Goal: Information Seeking & Learning: Learn about a topic

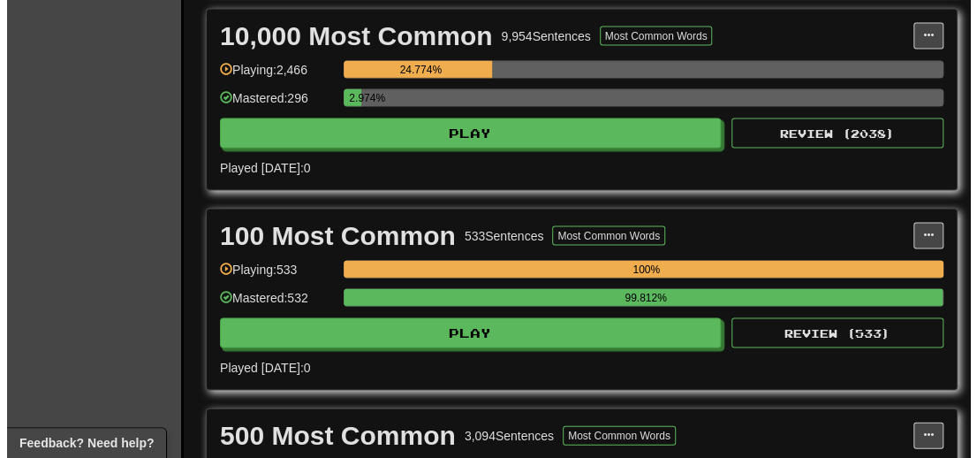
scroll to position [1414, 0]
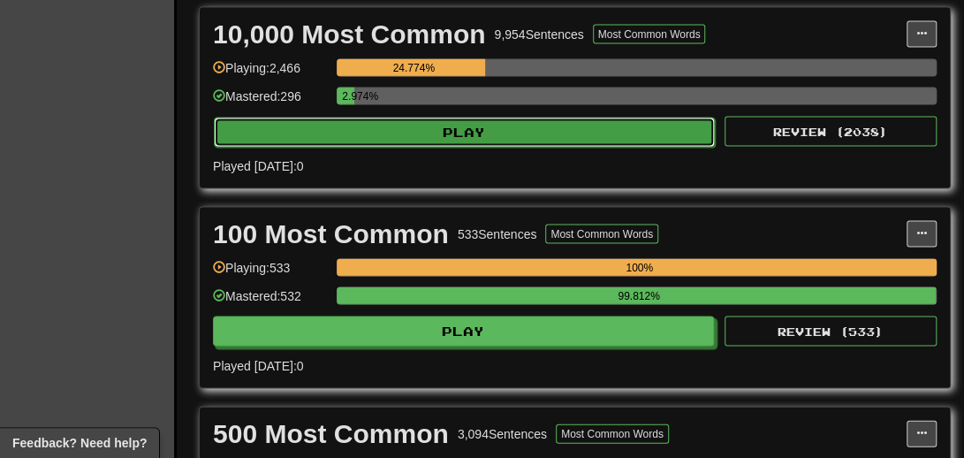
click at [419, 138] on button "Play" at bounding box center [464, 132] width 501 height 30
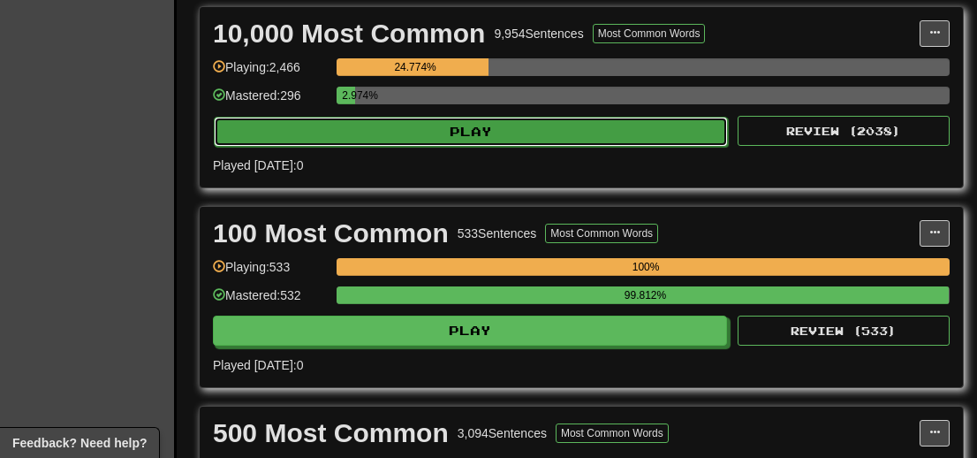
select select "**"
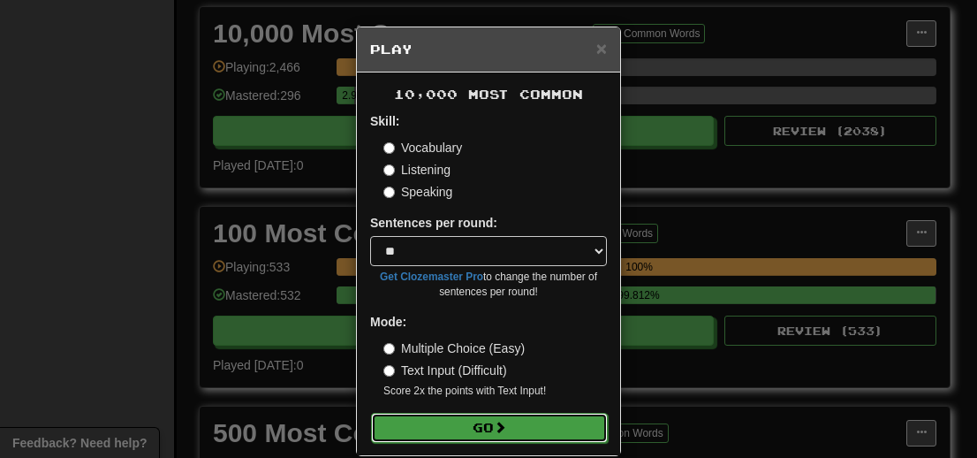
click at [483, 437] on button "Go" at bounding box center [489, 428] width 237 height 30
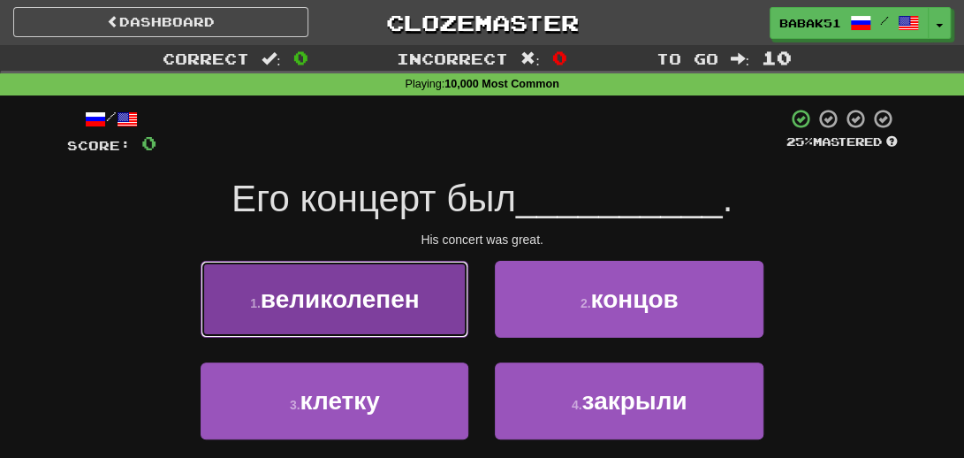
click at [377, 300] on span "великолепен" at bounding box center [340, 298] width 159 height 27
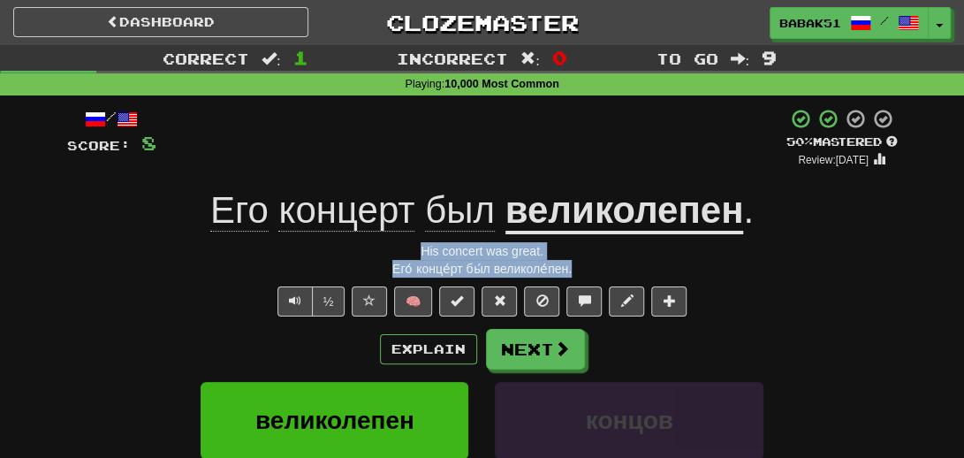
drag, startPoint x: 591, startPoint y: 269, endPoint x: 389, endPoint y: 253, distance: 203.0
click at [389, 253] on div "/ Score: 8 + 8 50 % Mastered Review: 2025-08-25 Его концерт был великолепен . H…" at bounding box center [482, 394] width 831 height 572
copy div "His concert was great. Его́ конце́рт бы́л великоле́пен."
click at [565, 342] on span at bounding box center [563, 349] width 16 height 16
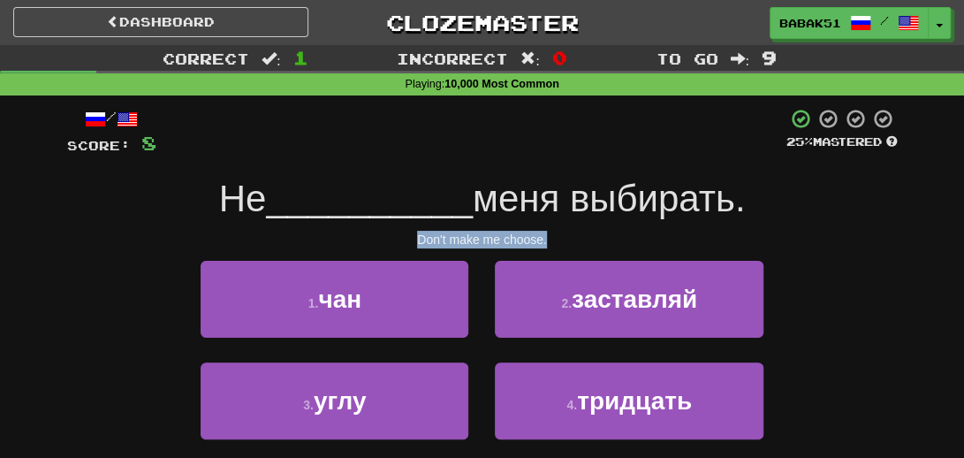
click at [840, 243] on div "Don't make me choose." at bounding box center [482, 240] width 831 height 18
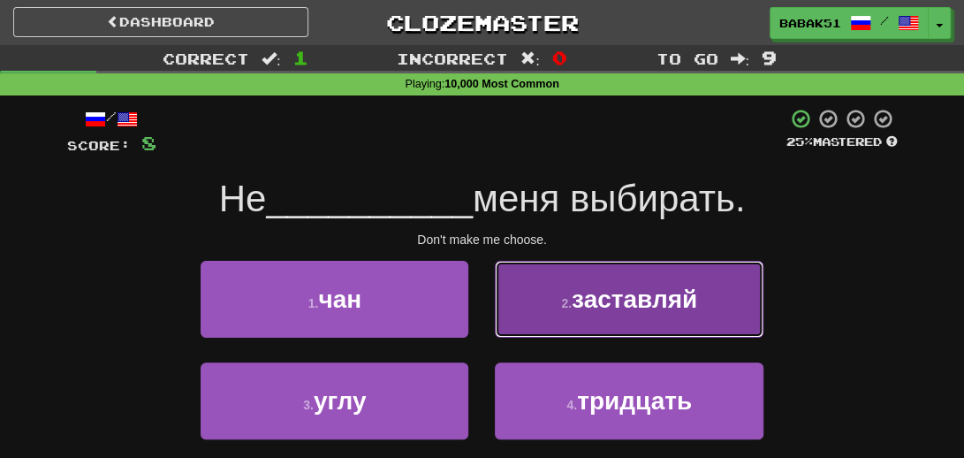
click at [665, 299] on span "заставляй" at bounding box center [634, 298] width 125 height 27
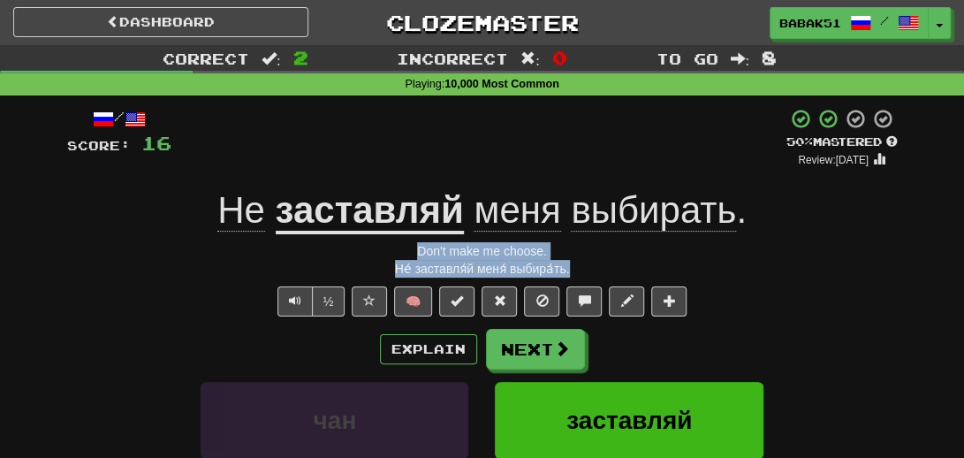
drag, startPoint x: 579, startPoint y: 270, endPoint x: 346, endPoint y: 239, distance: 234.3
click at [346, 239] on div "/ Score: 16 + 8 50 % Mastered Review: 2025-08-25 Не заставляй меня выбирать . D…" at bounding box center [482, 394] width 831 height 572
copy div "Don't make me choose. Не́ заставля́й меня́ выбира́ть."
click at [39, 239] on div "Correct : 2 Incorrect : 0 To go : 8 Playing : 10,000 Most Common / Score: 16 + …" at bounding box center [482, 374] width 964 height 659
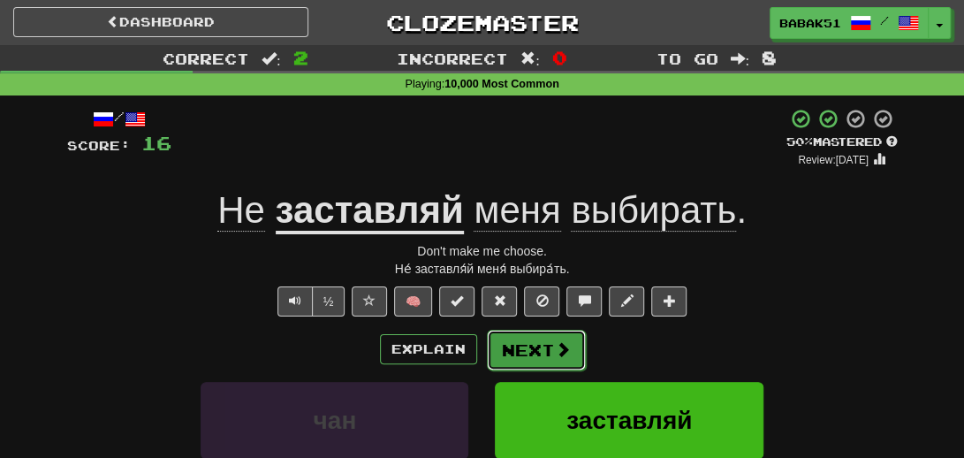
click at [540, 361] on button "Next" at bounding box center [536, 350] width 99 height 41
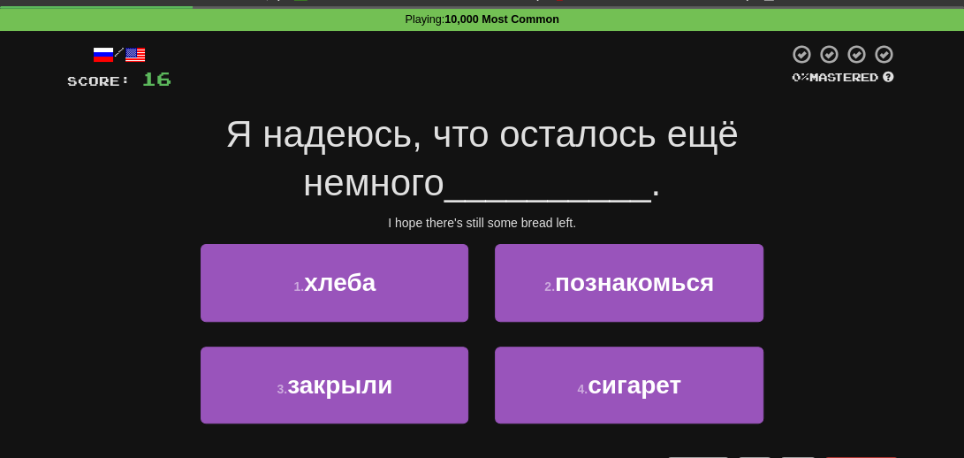
scroll to position [88, 0]
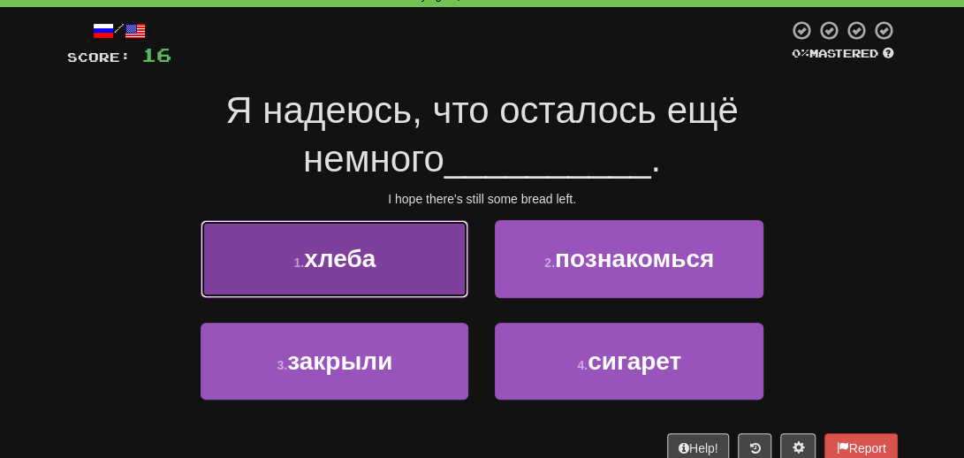
click at [318, 257] on span "хлеба" at bounding box center [340, 258] width 72 height 27
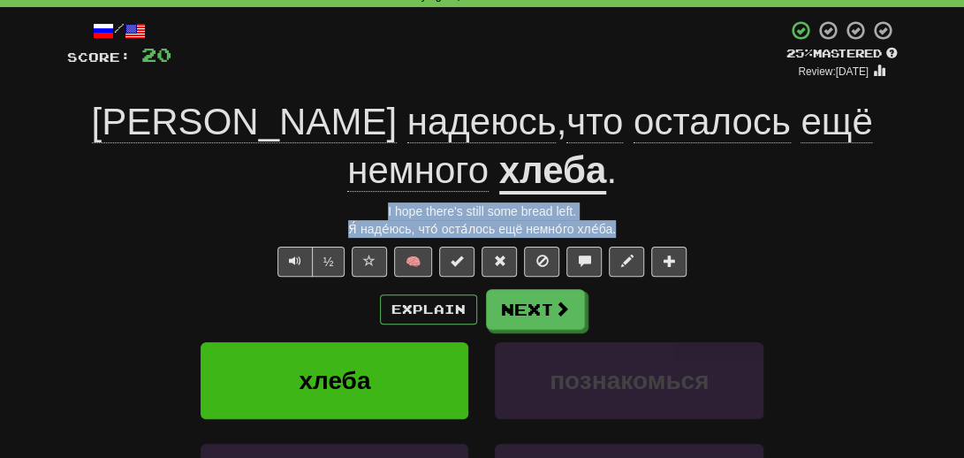
drag, startPoint x: 647, startPoint y: 180, endPoint x: 384, endPoint y: 160, distance: 263.2
click at [384, 160] on div "/ Score: 20 + 4 25 % Mastered Review: 2025-08-16 Я надеюсь , что осталось ещё н…" at bounding box center [482, 328] width 831 height 619
copy div "I hope there's still some bread left. Я́ наде́юсь, что́ оста́лось ещё немно́го …"
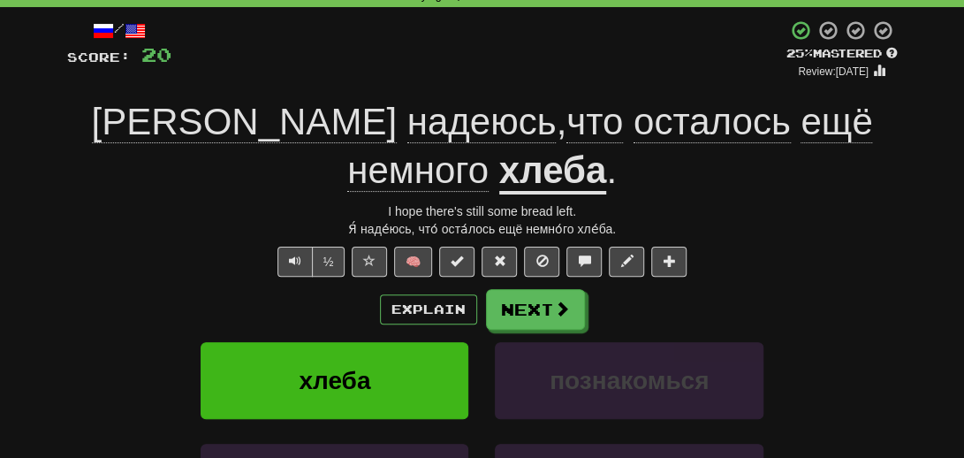
click at [161, 289] on div "Explain Next" at bounding box center [482, 309] width 831 height 41
click at [552, 290] on button "Next" at bounding box center [536, 310] width 99 height 41
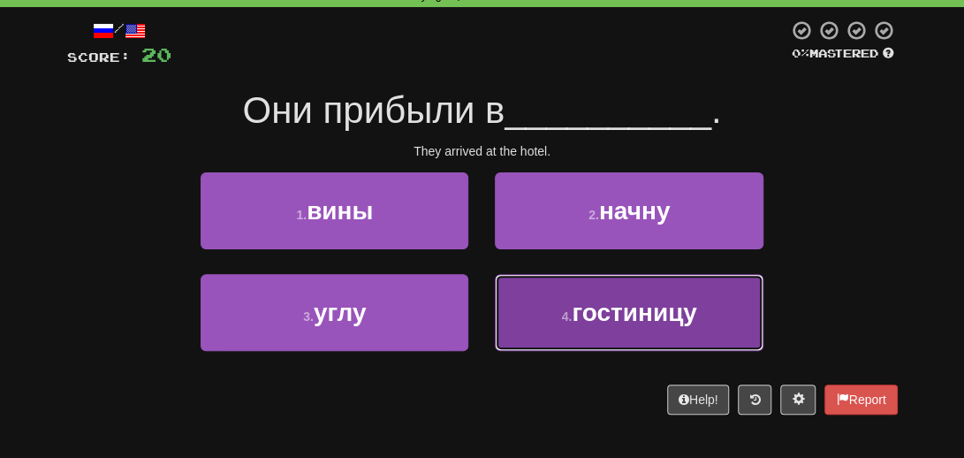
click at [693, 304] on span "гостиницу" at bounding box center [634, 312] width 125 height 27
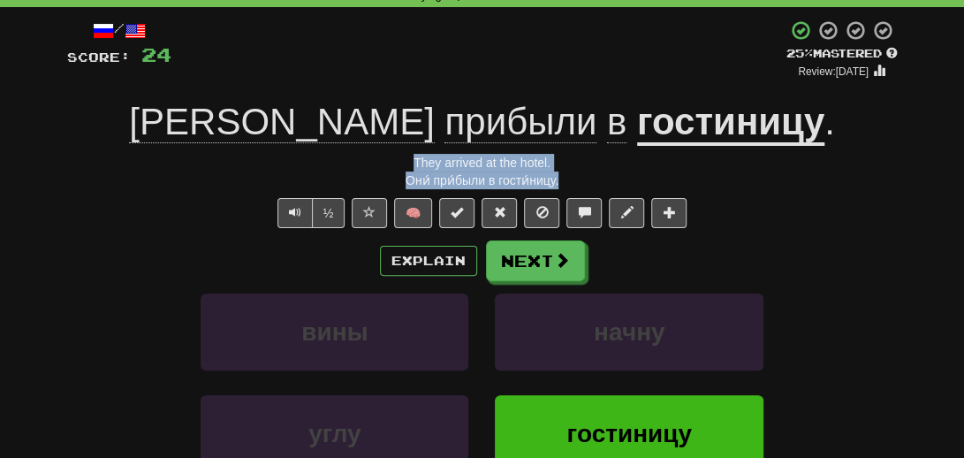
drag, startPoint x: 588, startPoint y: 181, endPoint x: 354, endPoint y: 156, distance: 235.5
click at [354, 156] on div "/ Score: 24 + 4 25 % Mastered Review: 2025-08-16 Они прибыли в гостиницу . They…" at bounding box center [482, 305] width 831 height 572
copy div "They arrived at the hotel. Они́ при́были в гости́ницу."
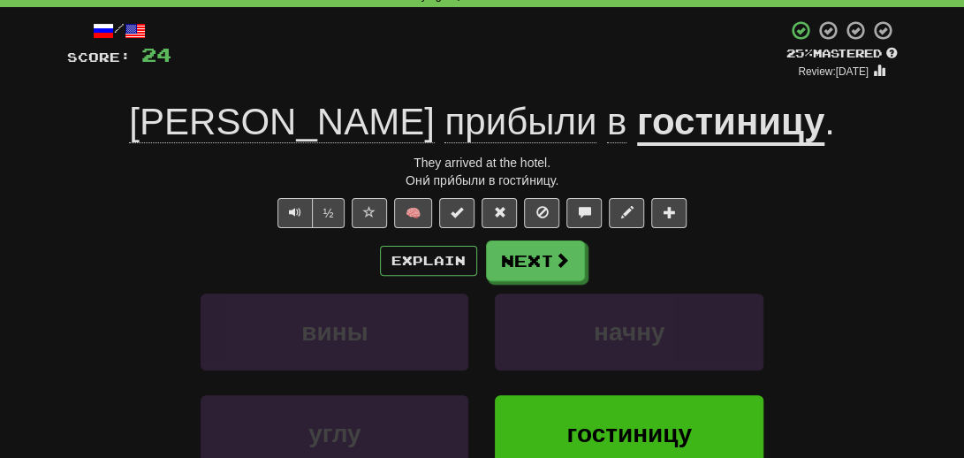
click at [786, 202] on div "½ 🧠" at bounding box center [482, 213] width 831 height 30
click at [550, 252] on button "Next" at bounding box center [536, 261] width 99 height 41
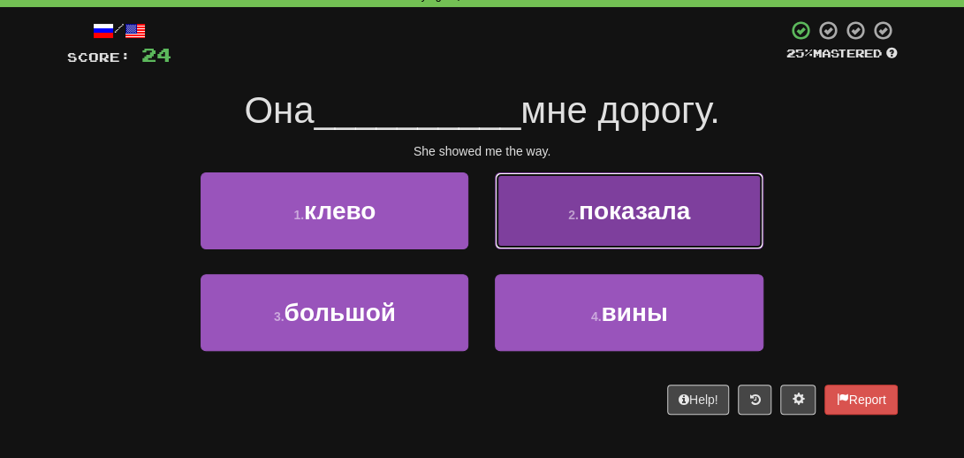
click at [637, 209] on span "показала" at bounding box center [634, 210] width 111 height 27
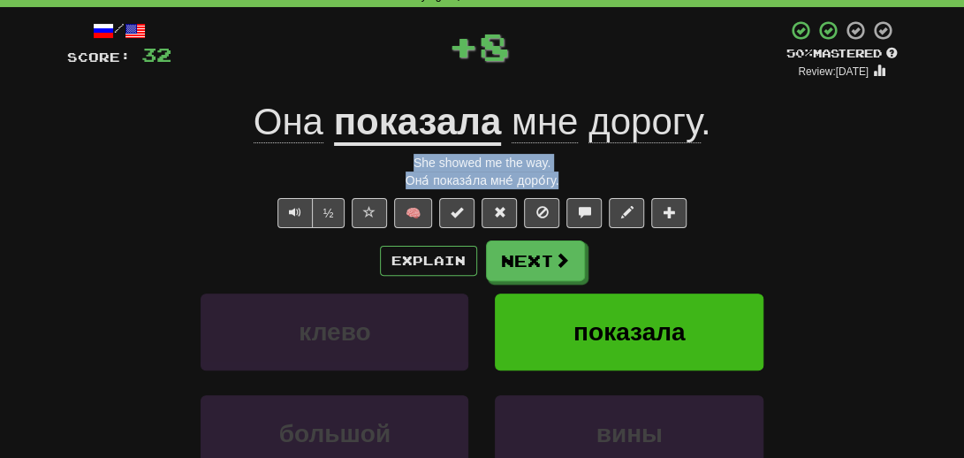
drag, startPoint x: 588, startPoint y: 176, endPoint x: 400, endPoint y: 151, distance: 189.0
click at [400, 151] on div "/ Score: 32 + 8 50 % Mastered Review: 2025-08-25 Она показала мне дорогу . She …" at bounding box center [482, 305] width 831 height 572
copy div "She showed me the way. Она́ показа́ла мне́ доро́гу."
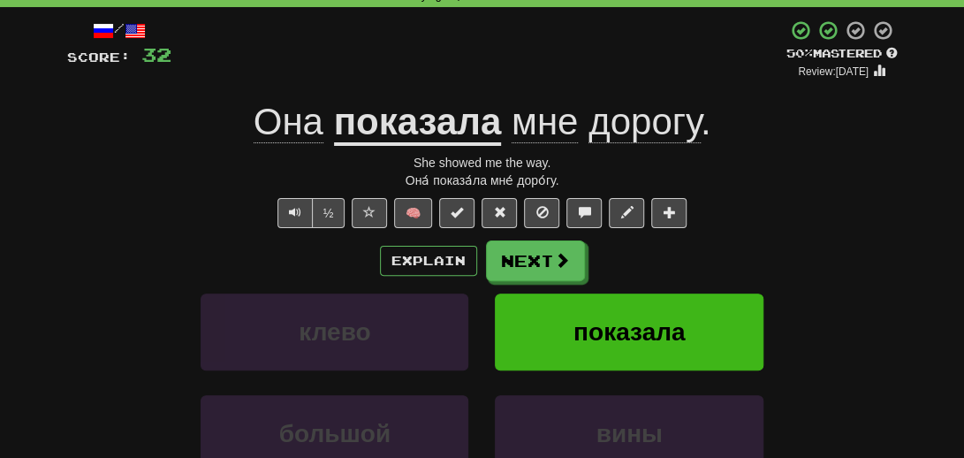
click at [140, 208] on div "½ 🧠" at bounding box center [482, 213] width 831 height 30
click at [558, 265] on span at bounding box center [563, 261] width 16 height 16
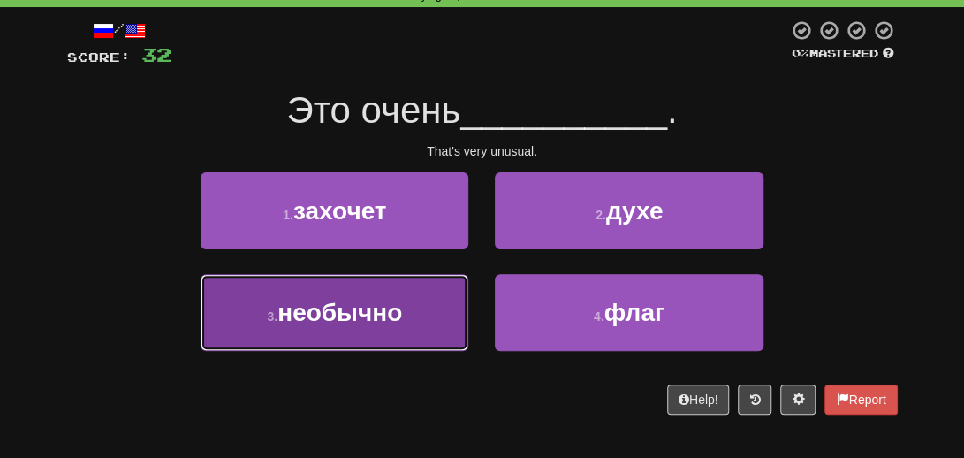
click at [352, 323] on span "необычно" at bounding box center [339, 312] width 125 height 27
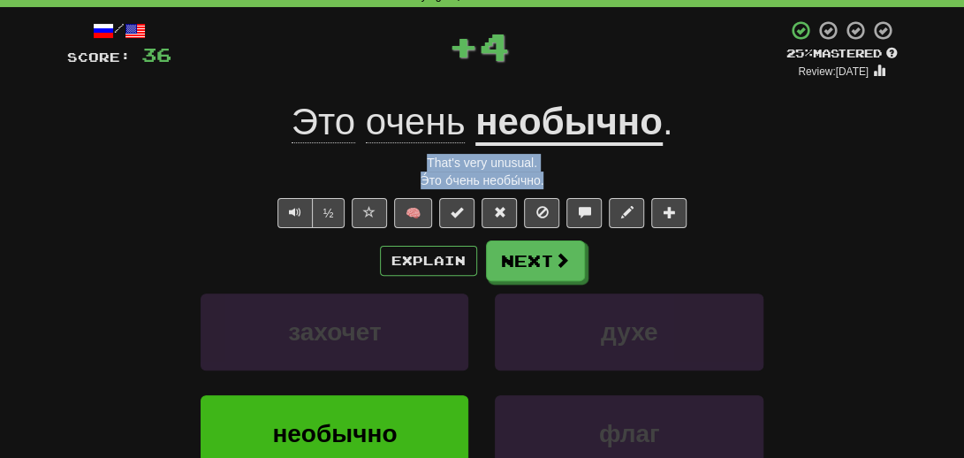
drag, startPoint x: 582, startPoint y: 180, endPoint x: 414, endPoint y: 166, distance: 168.5
click at [414, 166] on div "/ Score: 36 + 4 25 % Mastered Review: 2025-08-16 Это очень необычно . That's ve…" at bounding box center [482, 305] width 831 height 572
copy div "That's very unusual. Э́то о́чень необы́чно."
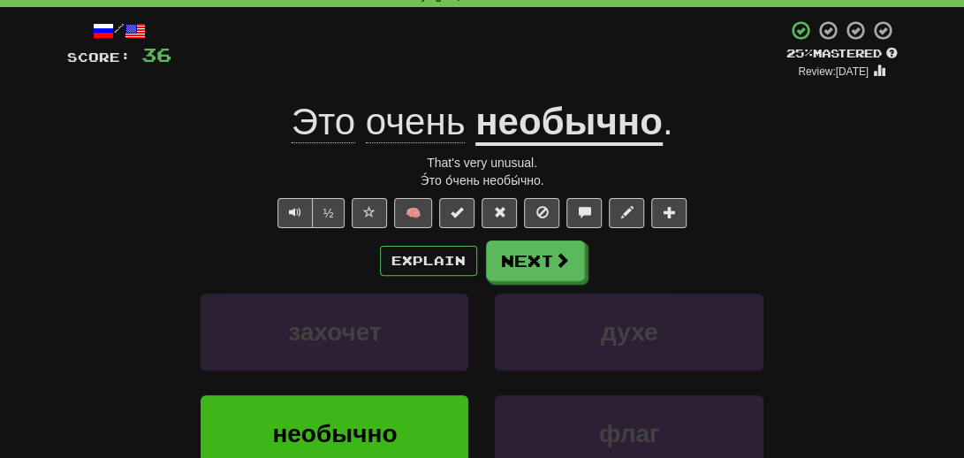
click at [189, 216] on div "½ 🧠" at bounding box center [482, 213] width 831 height 30
click at [512, 262] on button "Next" at bounding box center [536, 261] width 99 height 41
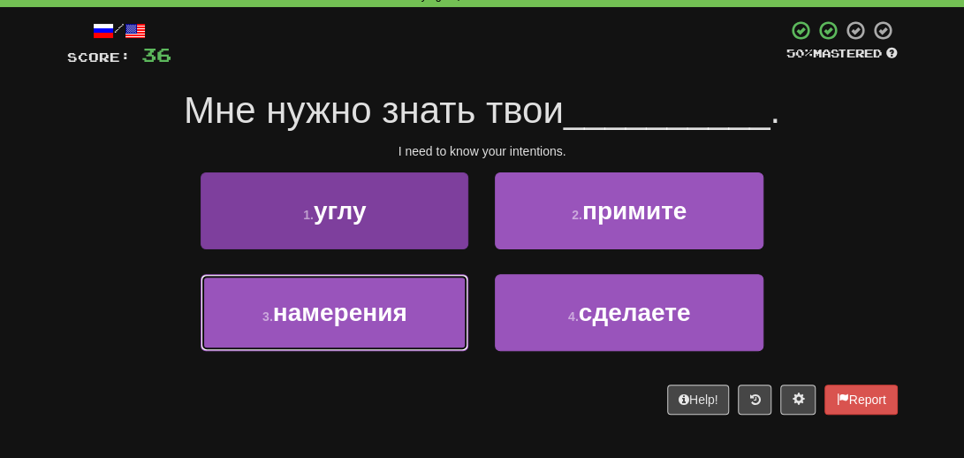
drag, startPoint x: 353, startPoint y: 316, endPoint x: 346, endPoint y: 302, distance: 15.8
click at [352, 310] on span "намерения" at bounding box center [340, 312] width 134 height 27
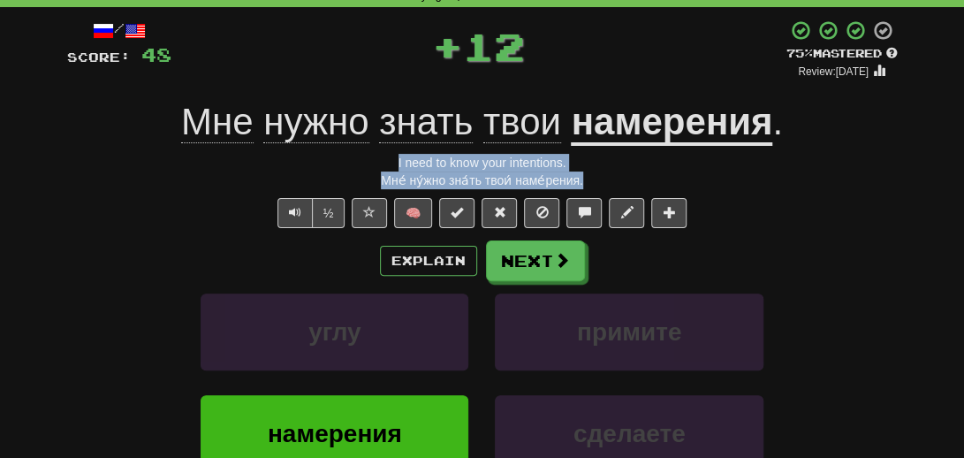
drag, startPoint x: 596, startPoint y: 179, endPoint x: 382, endPoint y: 155, distance: 215.3
click at [382, 155] on div "/ Score: 48 + 12 75 % Mastered Review: 2025-09-14 Мне нужно знать твои намерени…" at bounding box center [482, 305] width 831 height 572
copy div "I need to know your intentions. Мне́ ну́жно зна́ть твои́ наме́рения."
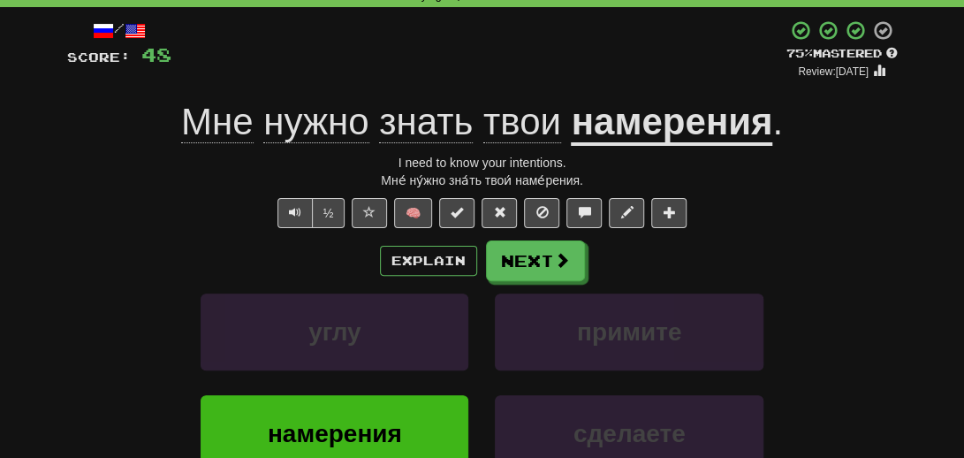
click at [189, 241] on div "Explain Next" at bounding box center [482, 260] width 831 height 41
click at [564, 255] on span at bounding box center [563, 261] width 16 height 16
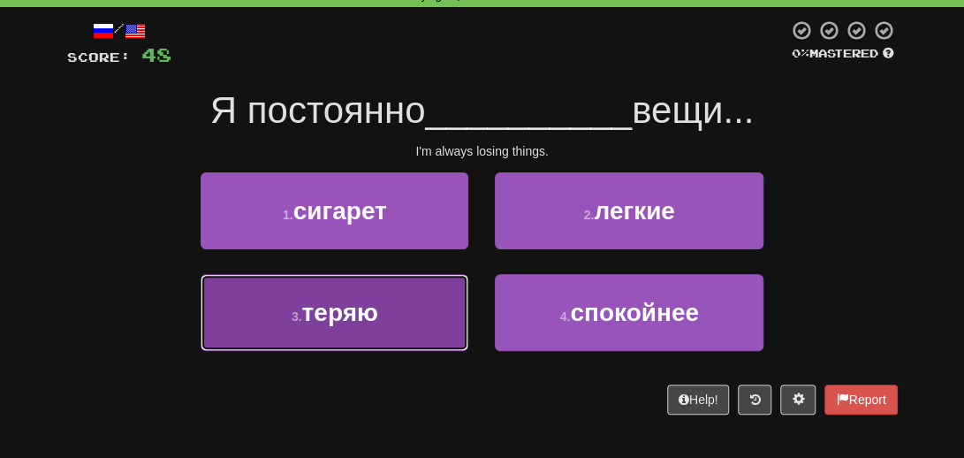
click at [300, 323] on button "3 . теряю" at bounding box center [335, 312] width 268 height 77
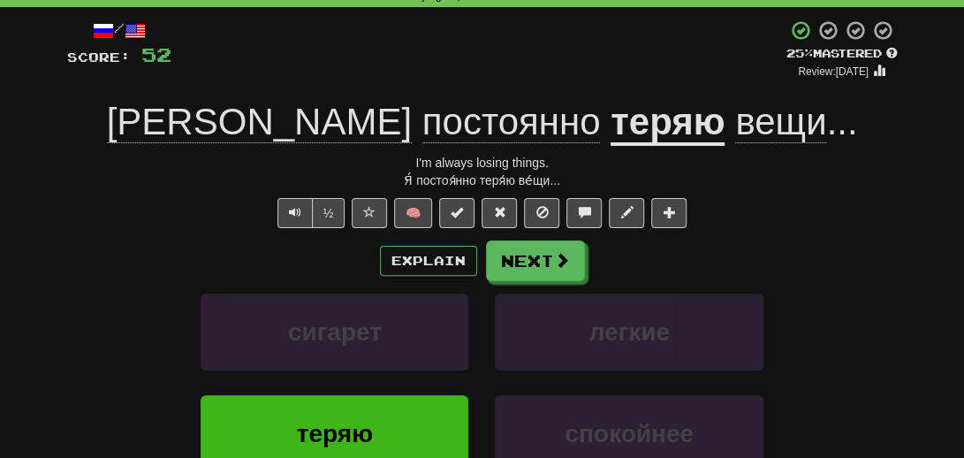
drag, startPoint x: 577, startPoint y: 193, endPoint x: 573, endPoint y: 179, distance: 14.0
click at [576, 189] on div "/ Score: 52 + 4 25 % Mastered Review: 2025-08-16 Я постоянно теряю вещи ... I'm…" at bounding box center [482, 305] width 831 height 572
drag, startPoint x: 585, startPoint y: 171, endPoint x: 396, endPoint y: 175, distance: 189.1
click at [399, 175] on div "Я́ постоя́нно теря́ю ве́щи..." at bounding box center [482, 180] width 831 height 18
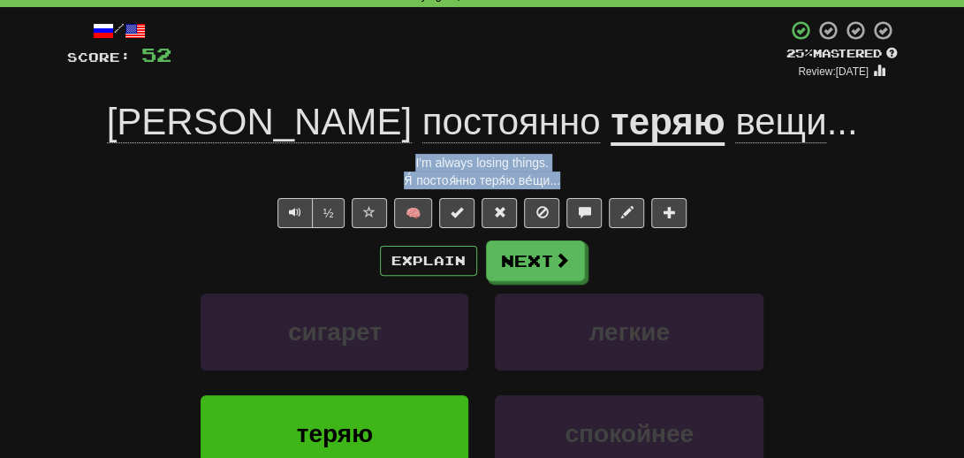
drag, startPoint x: 624, startPoint y: 184, endPoint x: 413, endPoint y: 170, distance: 211.7
click at [413, 170] on div "/ Score: 52 + 4 25 % Mastered Review: 2025-08-16 Я постоянно теряю вещи ... I'm…" at bounding box center [482, 305] width 831 height 572
copy div "I'm always losing things. Я́ постоя́нно теря́ю ве́щи..."
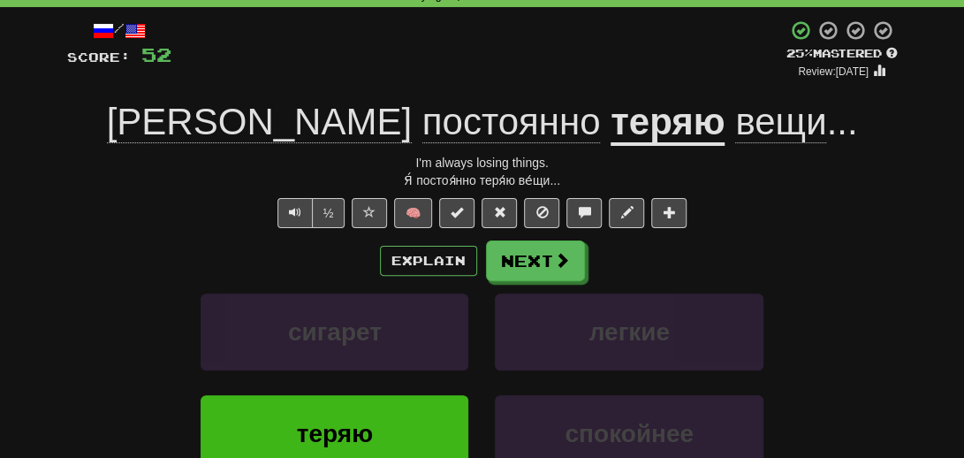
click at [157, 263] on div "Explain Next" at bounding box center [482, 260] width 831 height 41
click at [517, 259] on button "Next" at bounding box center [536, 261] width 99 height 41
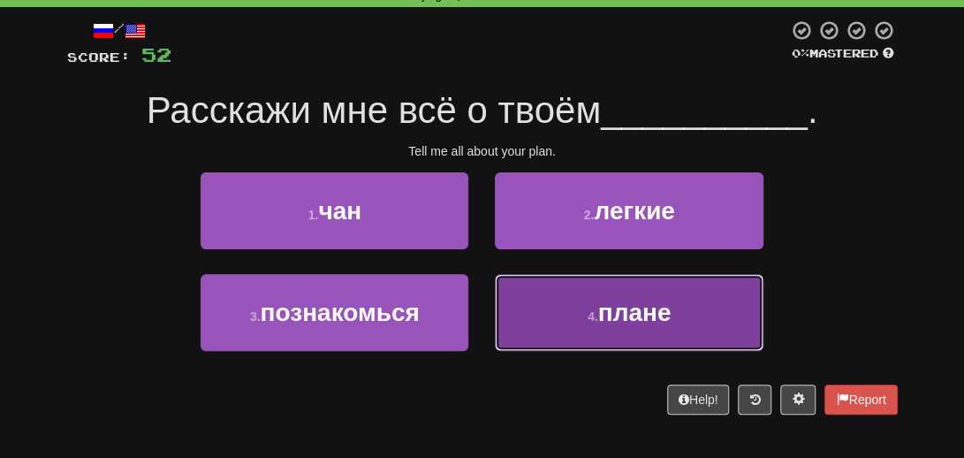
click at [654, 326] on button "4 . плане" at bounding box center [629, 312] width 268 height 77
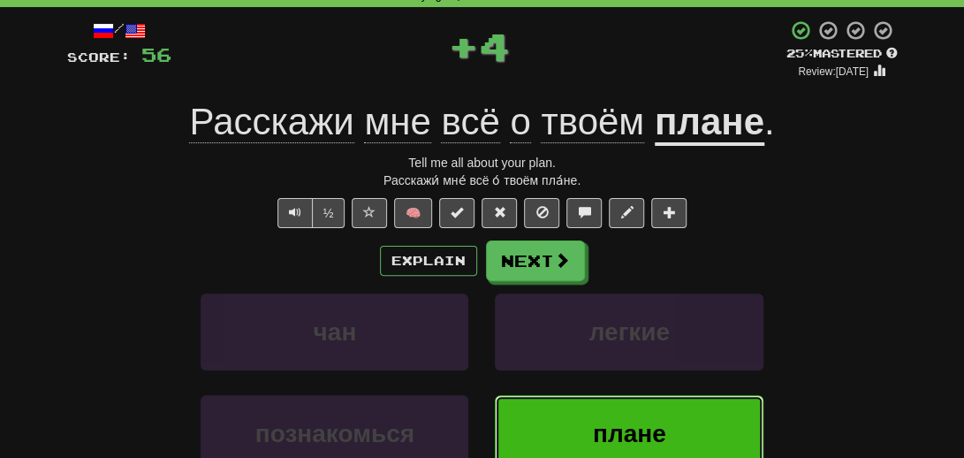
scroll to position [0, 0]
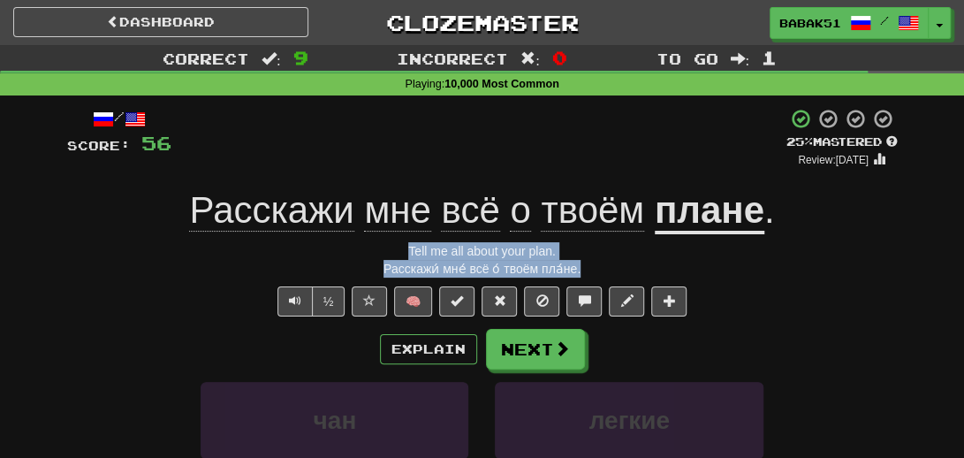
drag, startPoint x: 588, startPoint y: 275, endPoint x: 353, endPoint y: 251, distance: 236.2
click at [353, 251] on div "/ Score: 56 + 4 25 % Mastered Review: 2025-08-16 Расскажи мне всё о твоём плане…" at bounding box center [482, 394] width 831 height 572
copy div "Tell me all about your plan. Расскажи́ мне́ всё о́ твоём пла́не."
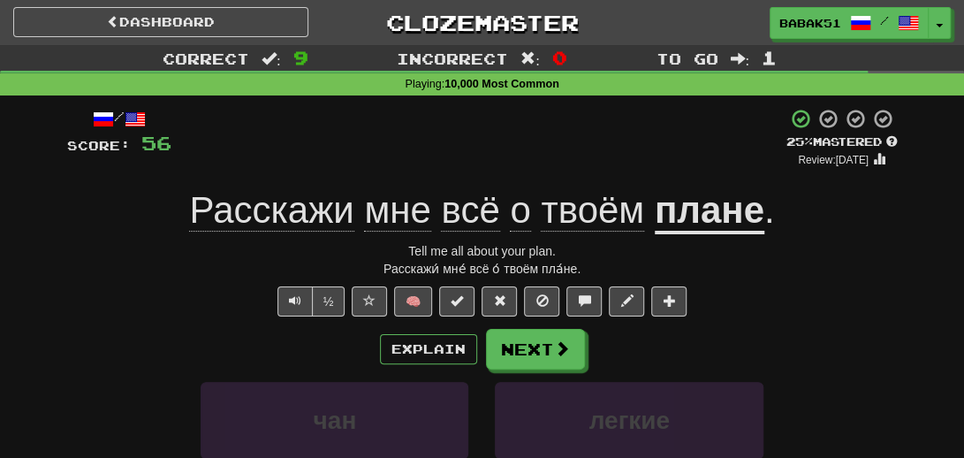
click at [186, 308] on div "½ 🧠" at bounding box center [482, 301] width 831 height 30
click at [578, 353] on button "Next" at bounding box center [536, 350] width 99 height 41
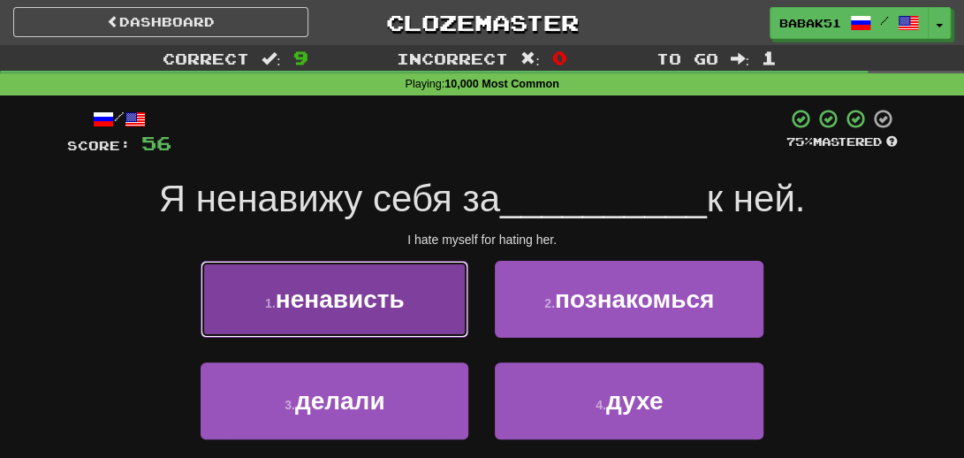
click at [374, 307] on span "ненависть" at bounding box center [340, 298] width 129 height 27
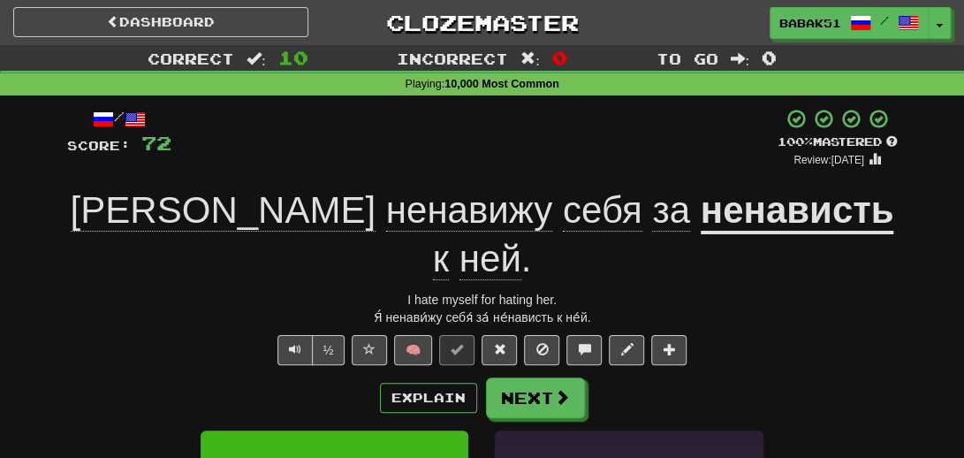
click at [701, 231] on u "ненависть" at bounding box center [798, 211] width 194 height 45
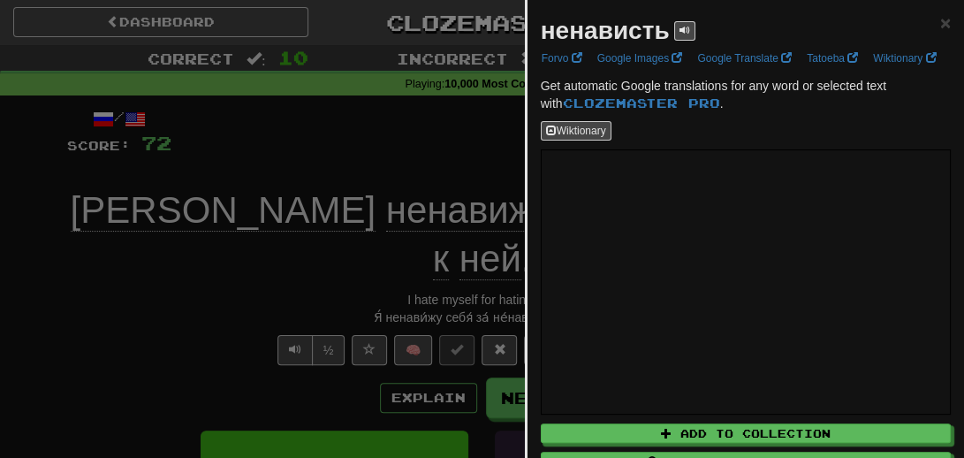
click at [124, 307] on div at bounding box center [482, 229] width 964 height 458
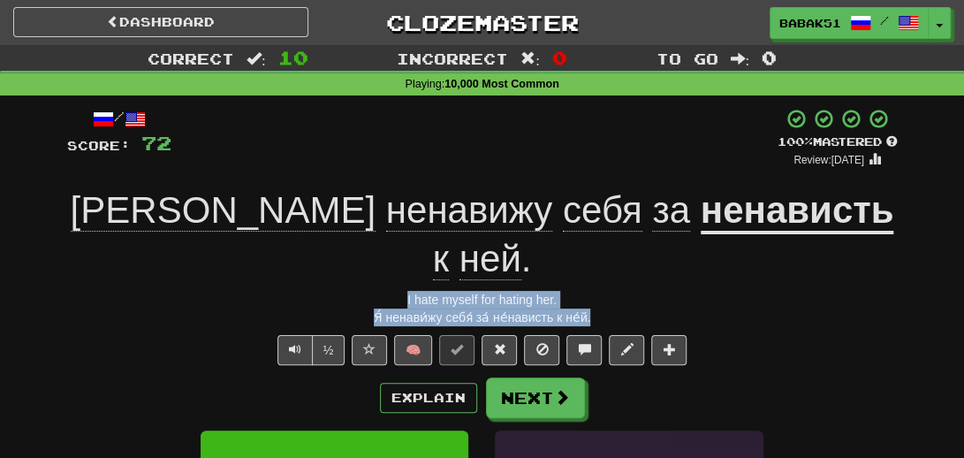
drag, startPoint x: 609, startPoint y: 268, endPoint x: 330, endPoint y: 254, distance: 278.7
click at [330, 254] on div "/ Score: 72 + 16 100 % Mastered Review: 2026-02-11 Я ненавижу себя за ненависть…" at bounding box center [482, 417] width 831 height 619
copy div "I hate myself for hating her. Я́ ненави́жу себя́ за́ не́нависть к не́й."
click at [298, 335] on button "Text-to-speech controls" at bounding box center [294, 350] width 35 height 30
click at [544, 378] on button "Next" at bounding box center [536, 398] width 99 height 41
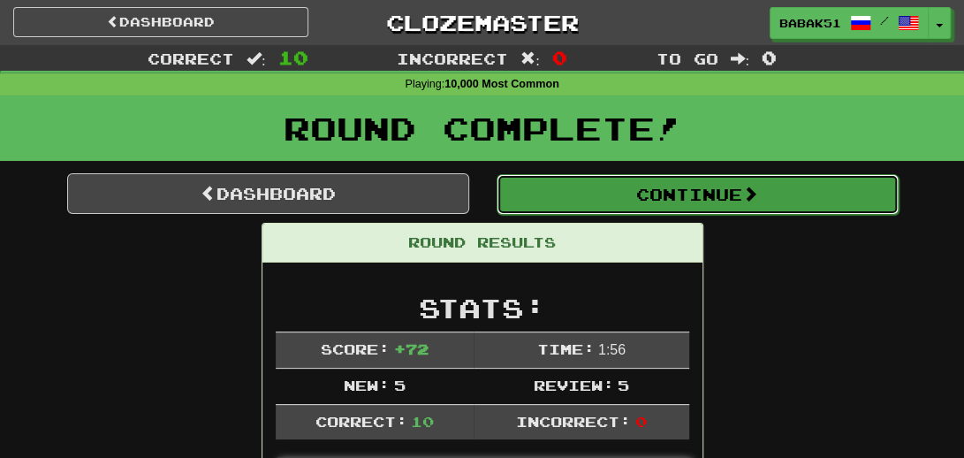
click at [713, 188] on button "Continue" at bounding box center [698, 194] width 402 height 41
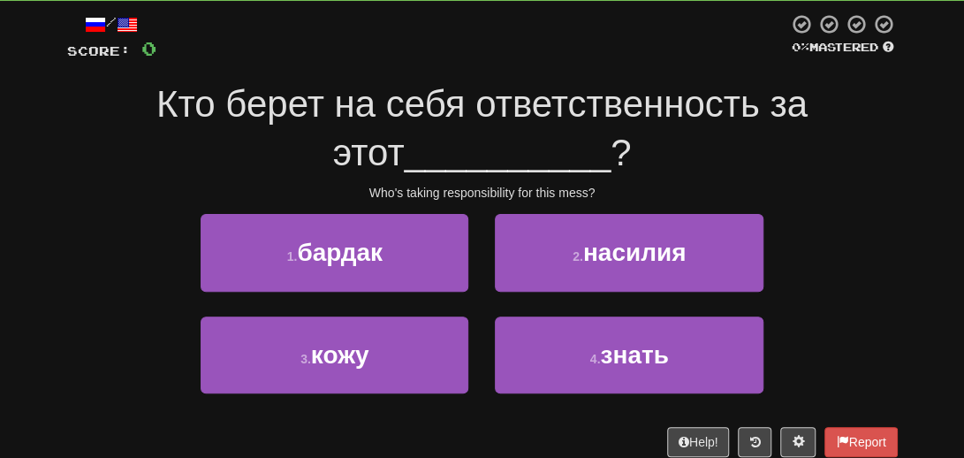
scroll to position [177, 0]
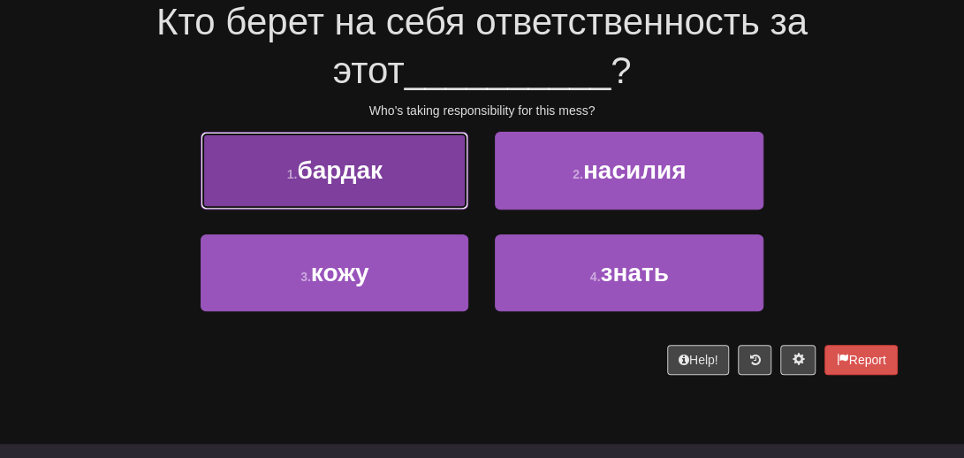
click at [345, 181] on span "бардак" at bounding box center [340, 169] width 86 height 27
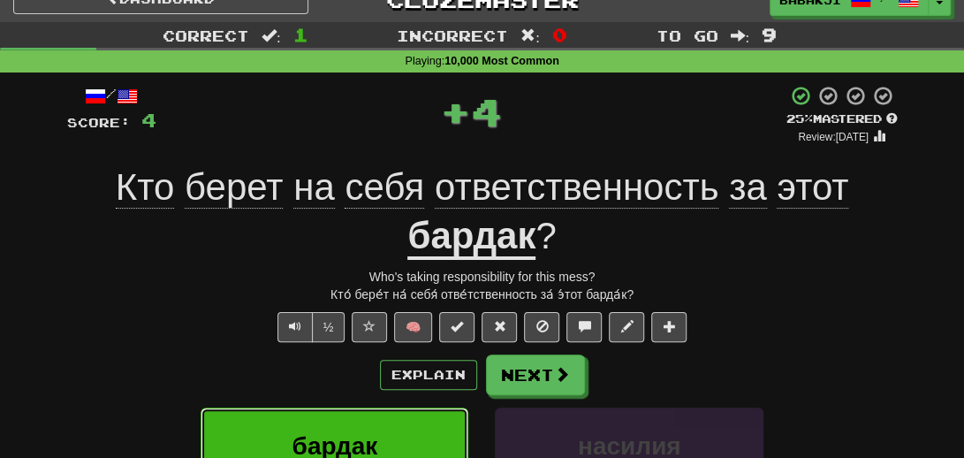
scroll to position [11, 0]
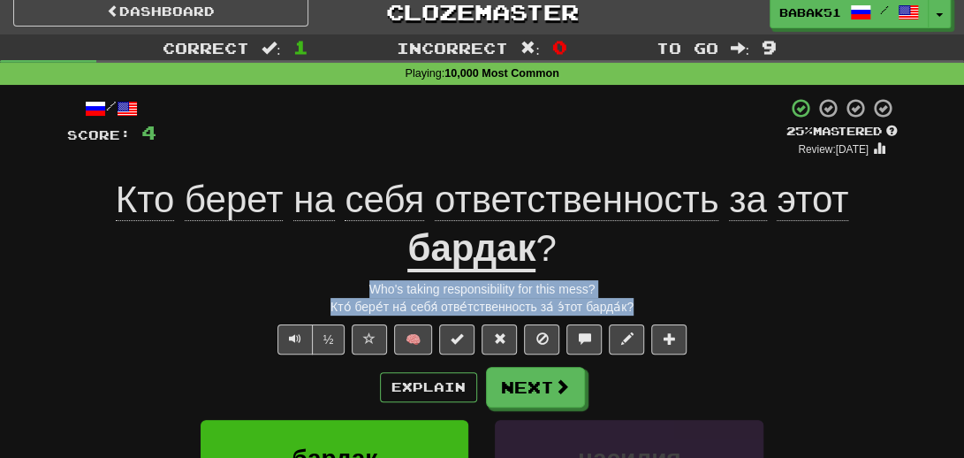
drag, startPoint x: 661, startPoint y: 309, endPoint x: 313, endPoint y: 280, distance: 349.4
click at [313, 280] on div "/ Score: 4 + 4 25 % Mastered Review: 2025-08-16 Кто берет на себя ответственнос…" at bounding box center [482, 406] width 831 height 619
click at [52, 313] on div "Correct : 1 Incorrect : 0 To go : 9 Playing : 10,000 Most Common / Score: 4 + 4…" at bounding box center [482, 388] width 964 height 708
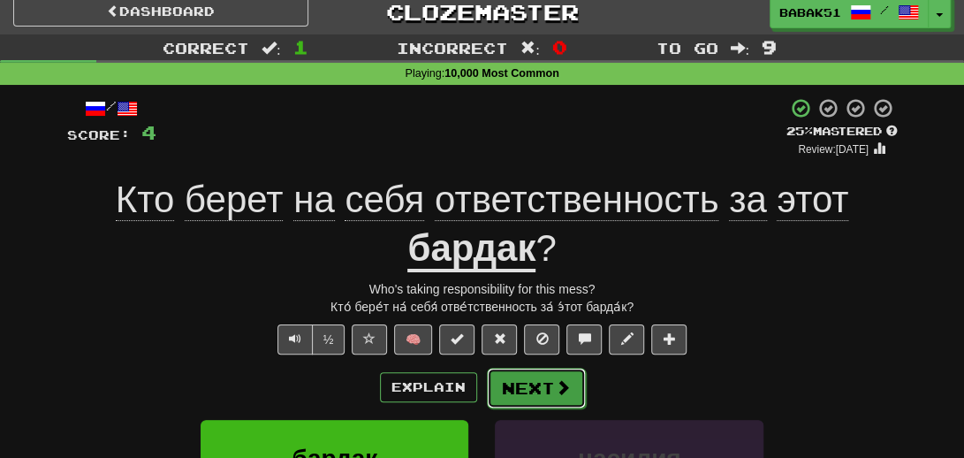
click at [518, 395] on button "Next" at bounding box center [536, 388] width 99 height 41
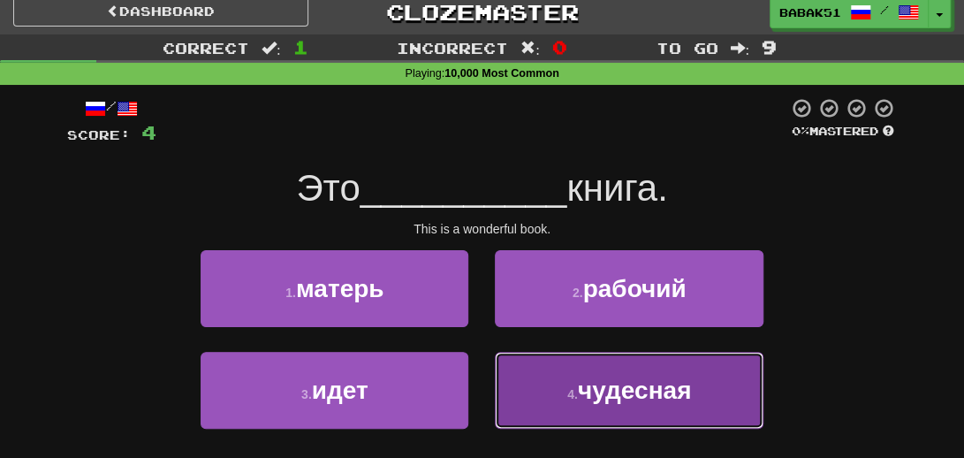
click at [617, 408] on button "4 . чудесная" at bounding box center [629, 390] width 268 height 77
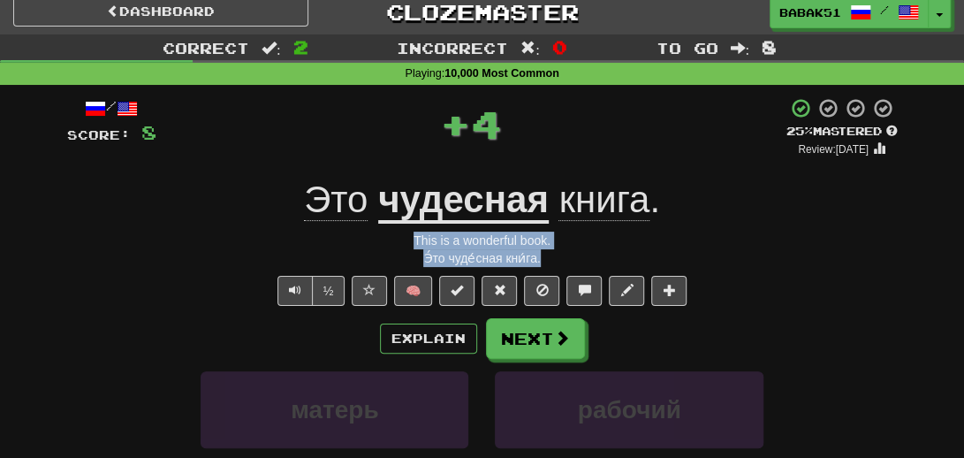
drag, startPoint x: 553, startPoint y: 259, endPoint x: 399, endPoint y: 245, distance: 155.3
click at [399, 245] on div "/ Score: 8 + 4 25 % Mastered Review: 2025-08-16 Это чудесная книга . This is a …" at bounding box center [482, 383] width 831 height 572
click at [178, 257] on div "Э́то чуде́сная кни́га." at bounding box center [482, 258] width 831 height 18
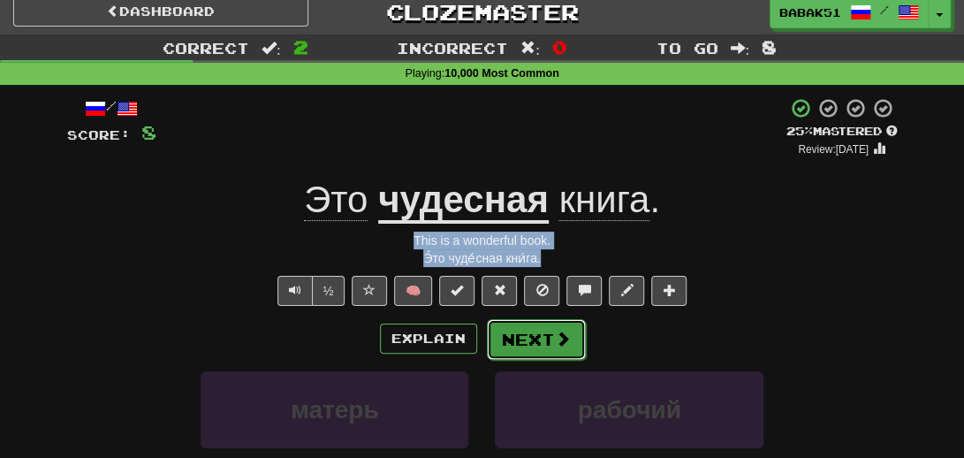
click at [529, 338] on button "Next" at bounding box center [536, 339] width 99 height 41
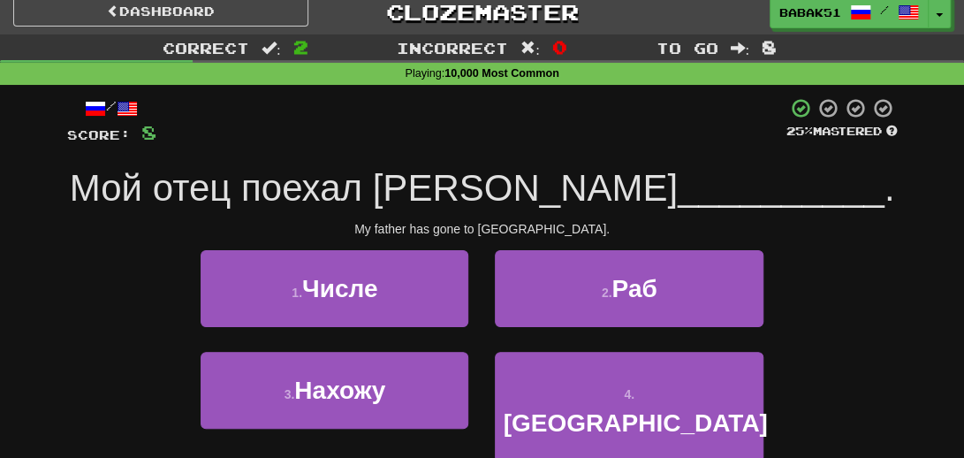
click at [794, 270] on div "1 . Числе 2 . Раб" at bounding box center [483, 301] width 884 height 102
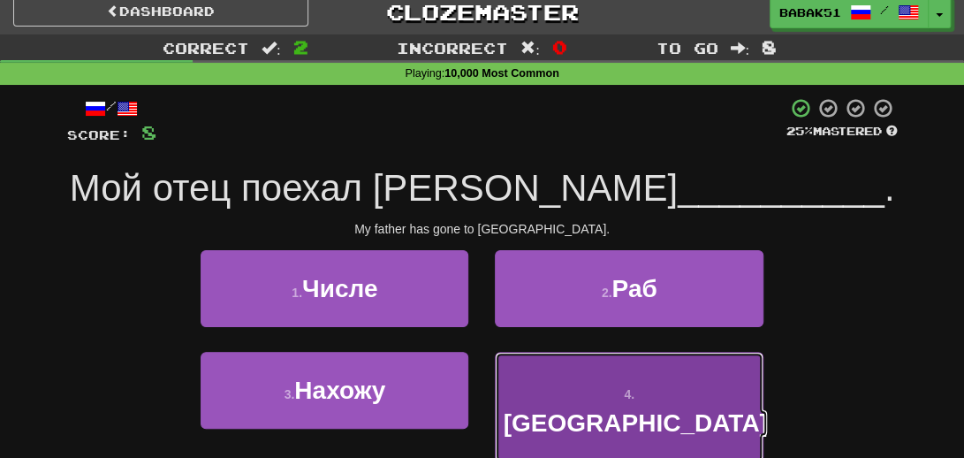
click at [673, 390] on button "4 . Китай" at bounding box center [629, 407] width 268 height 110
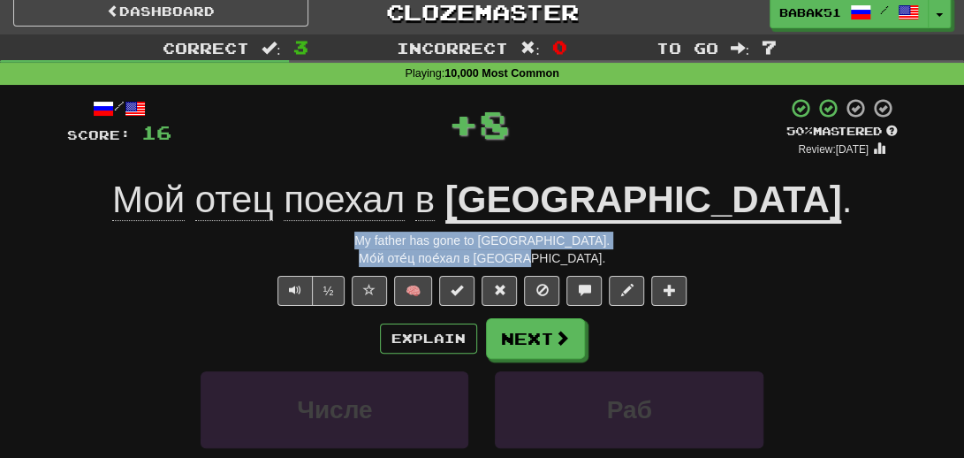
drag, startPoint x: 566, startPoint y: 261, endPoint x: 361, endPoint y: 243, distance: 205.8
click at [361, 243] on div "/ Score: 16 + 8 50 % Mastered Review: 2025-08-25 Мой отец поехал в Китай . My f…" at bounding box center [482, 383] width 831 height 572
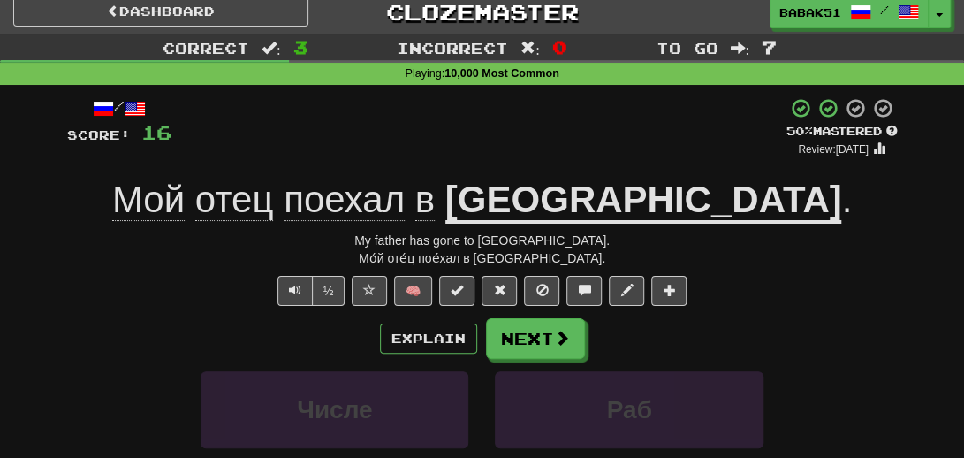
click at [131, 310] on div "/ Score: 16 + 8 50 % Mastered Review: 2025-08-25 Мой отец поехал в Китай . My f…" at bounding box center [482, 383] width 831 height 572
click at [534, 343] on button "Next" at bounding box center [536, 339] width 99 height 41
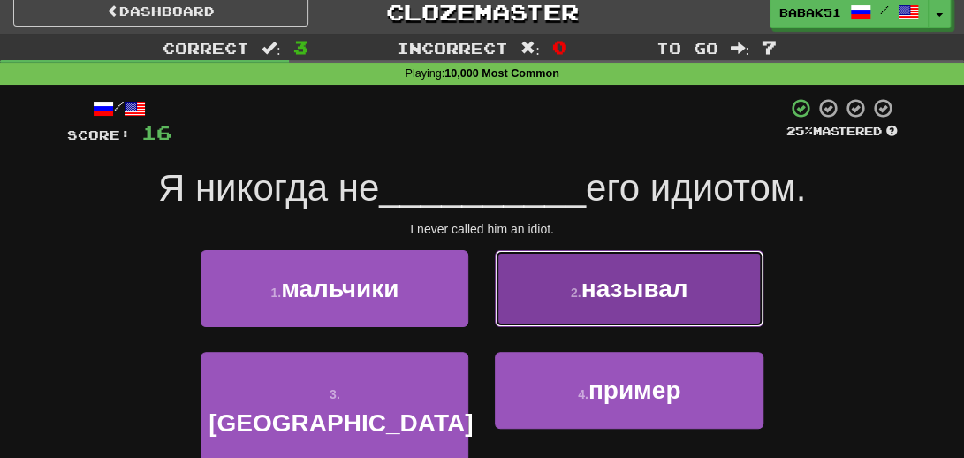
click at [643, 298] on span "называл" at bounding box center [634, 288] width 107 height 27
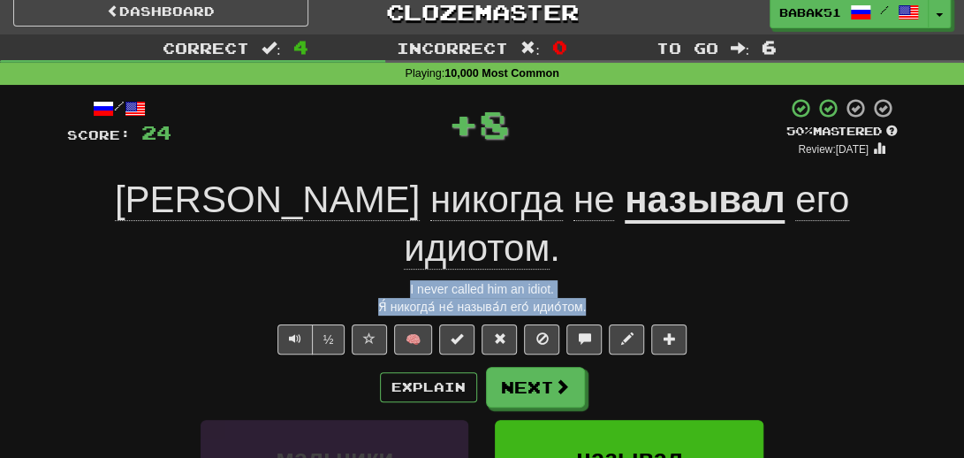
drag, startPoint x: 596, startPoint y: 254, endPoint x: 373, endPoint y: 245, distance: 222.8
click at [373, 245] on div "/ Score: 24 + 8 50 % Mastered Review: 2025-08-25 Я никогда не называл его идиот…" at bounding box center [482, 406] width 831 height 619
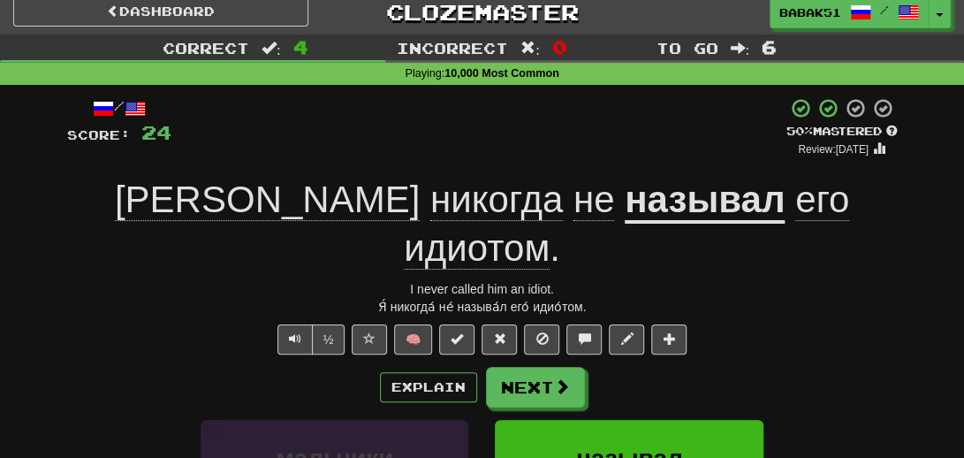
click at [762, 324] on div "½ 🧠" at bounding box center [482, 339] width 831 height 30
click at [541, 368] on button "Next" at bounding box center [536, 388] width 99 height 41
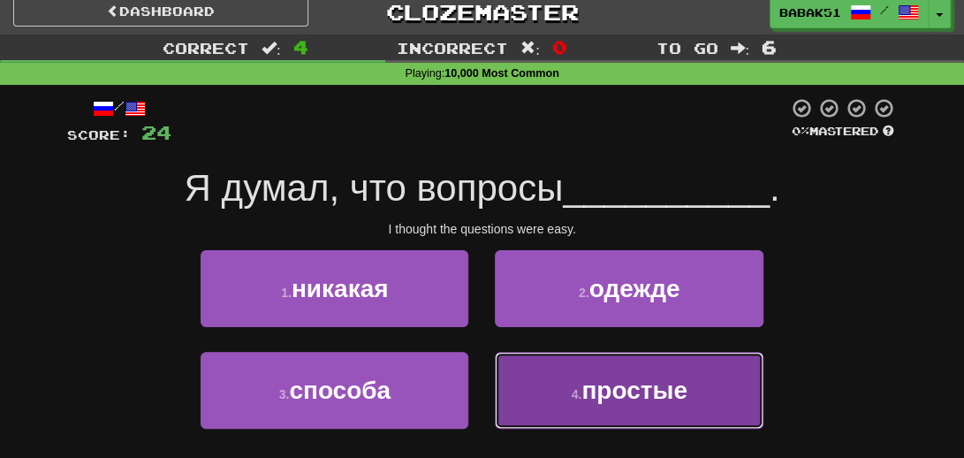
click at [629, 384] on span "простые" at bounding box center [634, 389] width 106 height 27
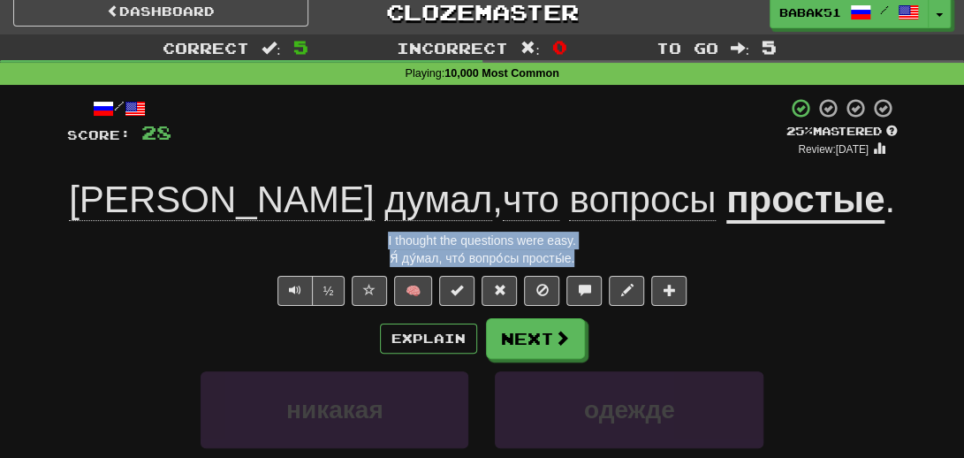
drag, startPoint x: 601, startPoint y: 260, endPoint x: 381, endPoint y: 239, distance: 221.0
click at [381, 239] on div "/ Score: 28 + 4 25 % Mastered Review: 2025-08-16 Я думал , что вопросы простые …" at bounding box center [482, 383] width 831 height 572
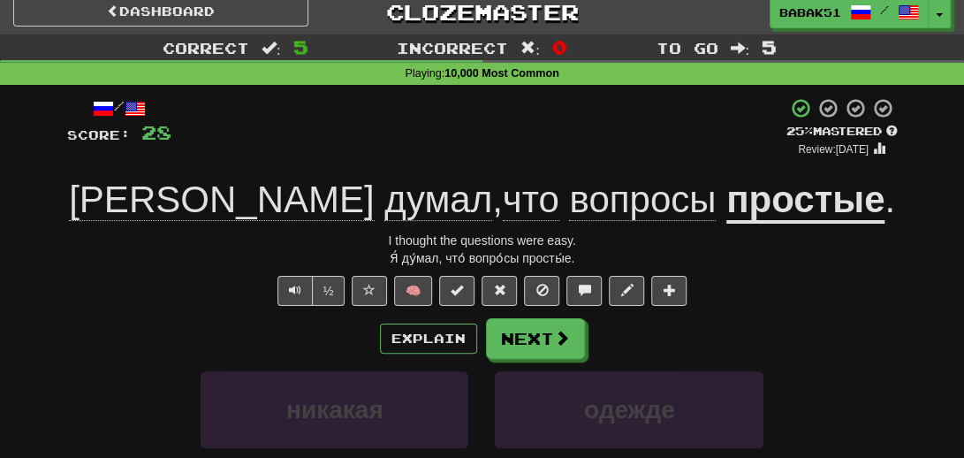
click at [197, 291] on div "½ 🧠" at bounding box center [482, 291] width 831 height 30
click at [542, 330] on button "Next" at bounding box center [536, 339] width 99 height 41
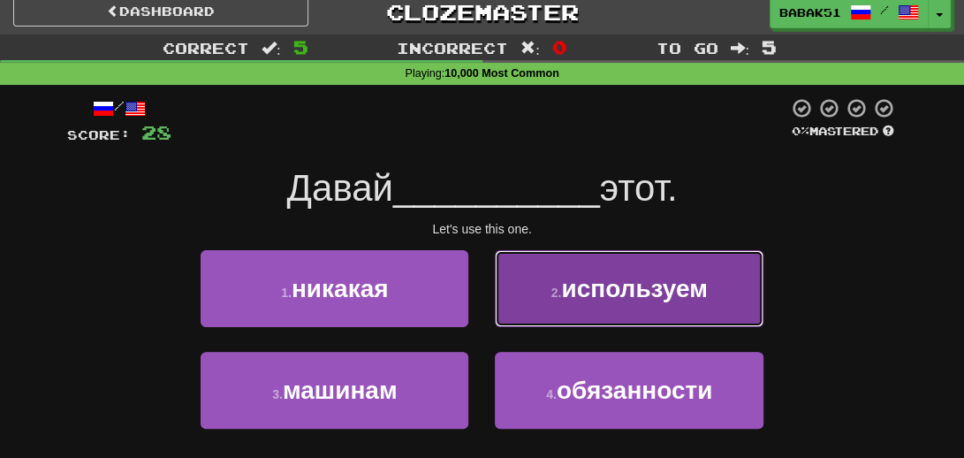
click at [633, 285] on span "используем" at bounding box center [634, 288] width 146 height 27
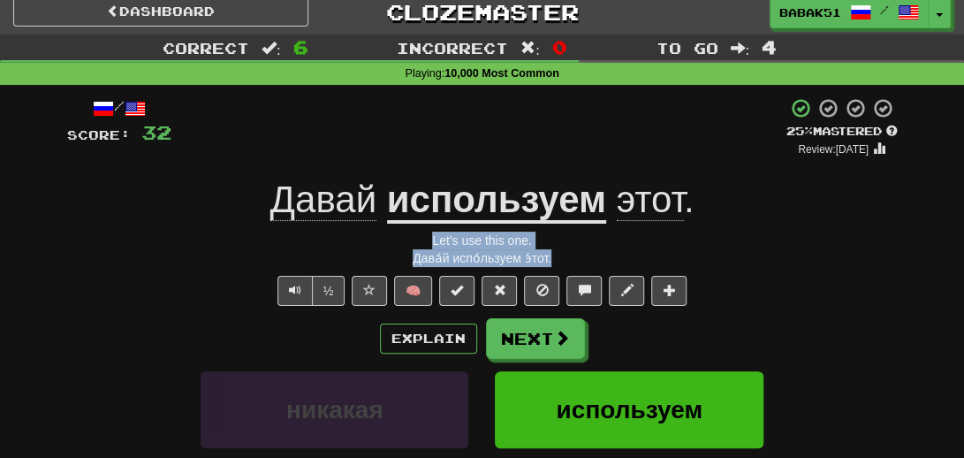
drag, startPoint x: 569, startPoint y: 250, endPoint x: 407, endPoint y: 244, distance: 161.8
click at [407, 244] on div "/ Score: 32 + 4 25 % Mastered Review: 2025-08-16 Давай используем этот . Let's …" at bounding box center [482, 383] width 831 height 572
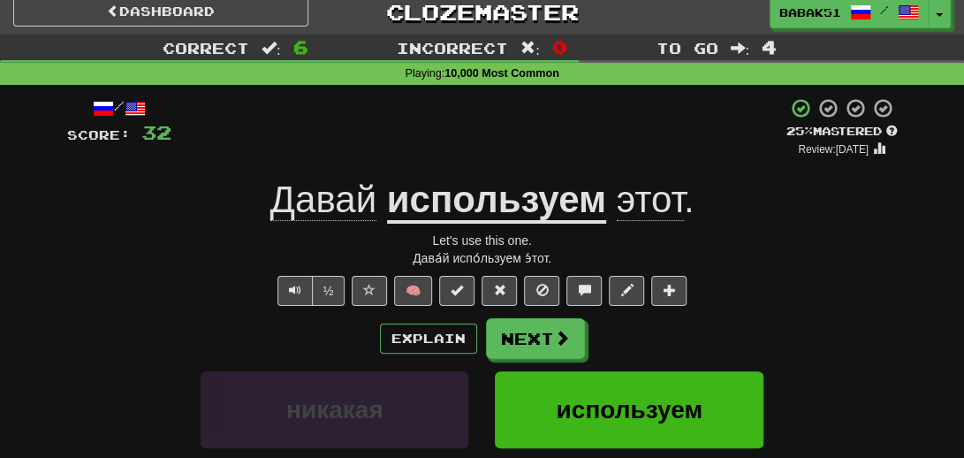
click at [147, 336] on div "Explain Next" at bounding box center [482, 338] width 831 height 41
click at [524, 348] on button "Next" at bounding box center [536, 339] width 99 height 41
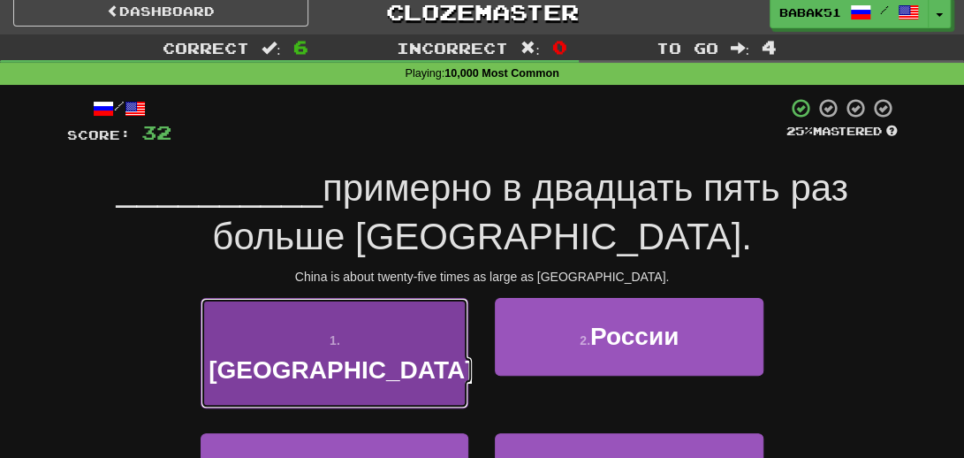
click at [357, 356] on span "Китай" at bounding box center [341, 369] width 264 height 27
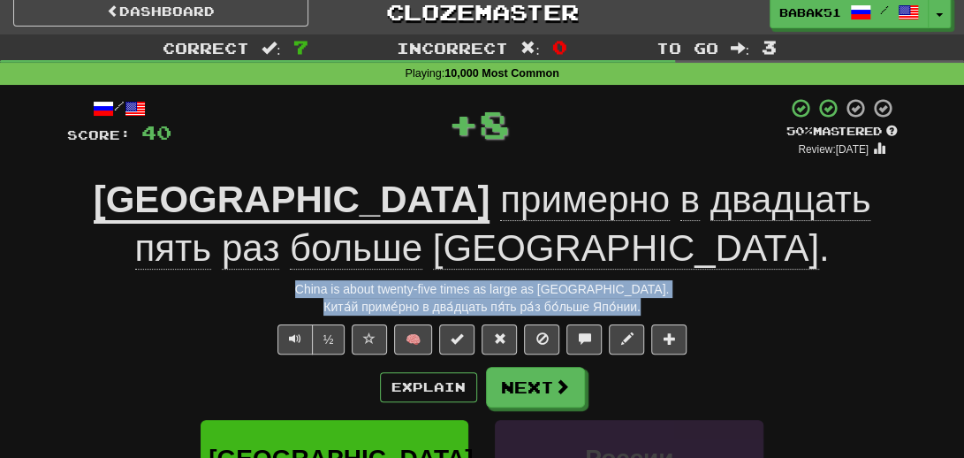
drag, startPoint x: 669, startPoint y: 304, endPoint x: 303, endPoint y: 292, distance: 366.0
click at [303, 292] on div "/ Score: 40 + 8 50 % Mastered Review: 2025-08-25 Китай примерно в двадцать пять…" at bounding box center [482, 406] width 831 height 619
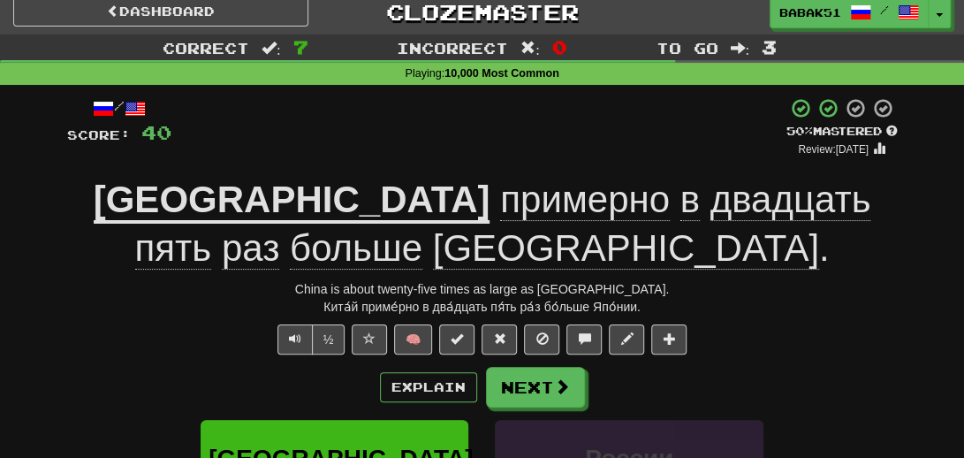
click at [226, 252] on div "Китай примерно в двадцать пять раз больше Японии ." at bounding box center [482, 224] width 831 height 96
click at [528, 383] on button "Next" at bounding box center [536, 388] width 99 height 41
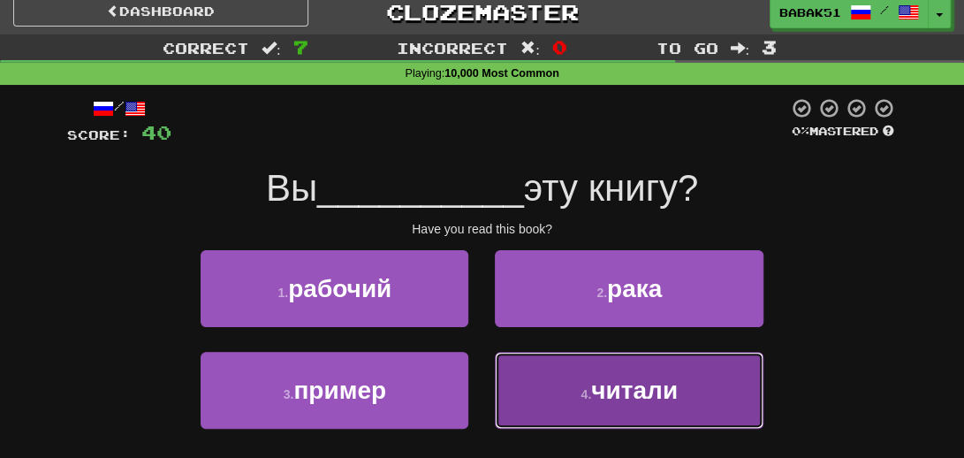
click at [634, 407] on button "4 . читали" at bounding box center [629, 390] width 268 height 77
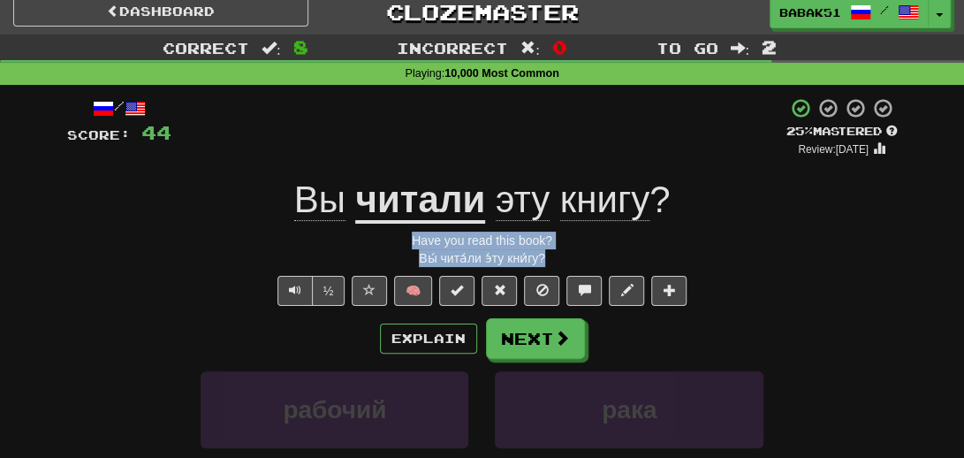
drag, startPoint x: 578, startPoint y: 254, endPoint x: 408, endPoint y: 243, distance: 170.0
click at [408, 243] on div "/ Score: 44 + 4 25 % Mastered Review: 2025-08-16 Вы читали эту книгу ? Have you…" at bounding box center [482, 383] width 831 height 572
click at [150, 244] on div "Have you read this book?" at bounding box center [482, 241] width 831 height 18
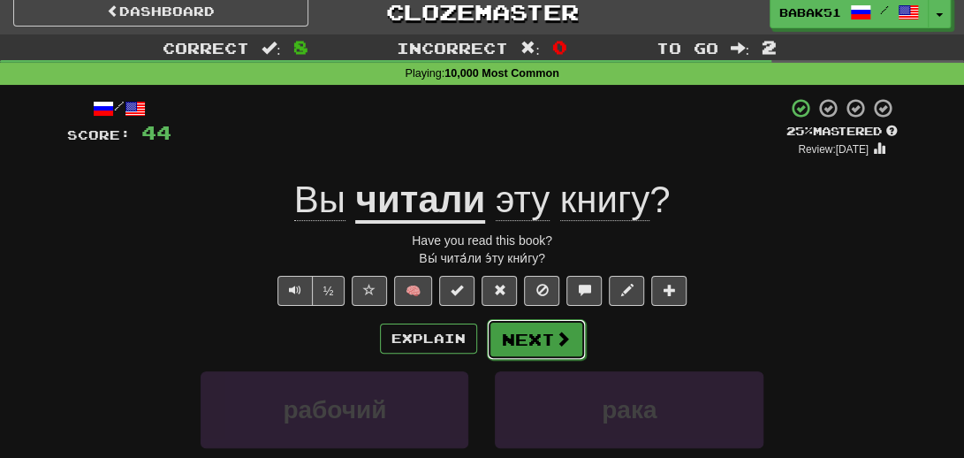
click at [522, 343] on button "Next" at bounding box center [536, 339] width 99 height 41
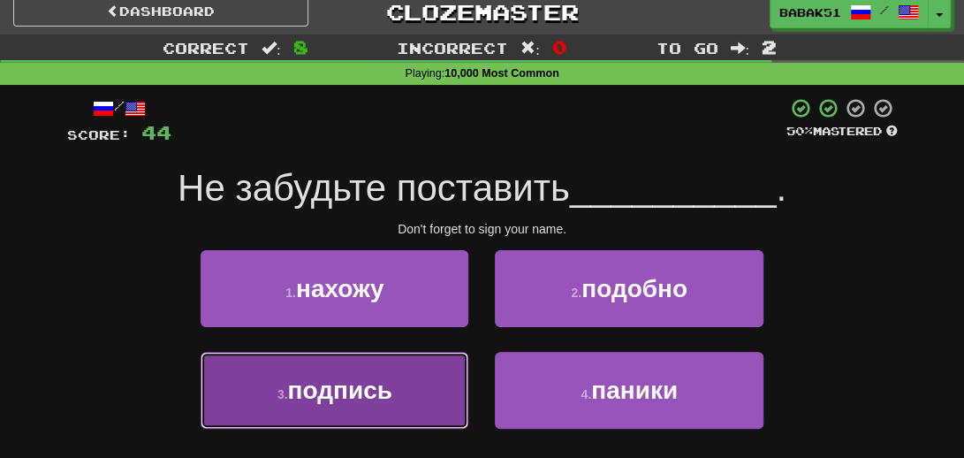
click at [356, 395] on span "подпись" at bounding box center [339, 389] width 104 height 27
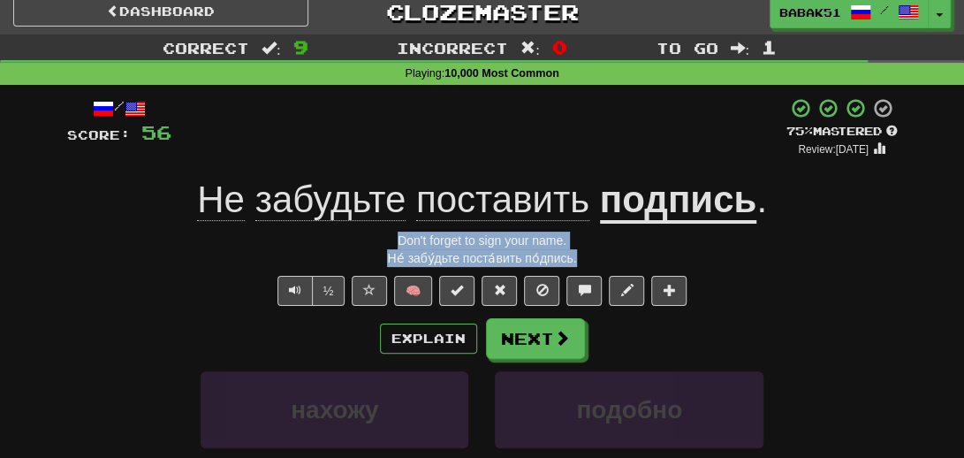
drag, startPoint x: 583, startPoint y: 259, endPoint x: 315, endPoint y: 238, distance: 268.6
click at [315, 238] on div "/ Score: 56 + 12 75 % Mastered Review: 2025-09-14 Не забудьте поставить подпись…" at bounding box center [482, 383] width 831 height 572
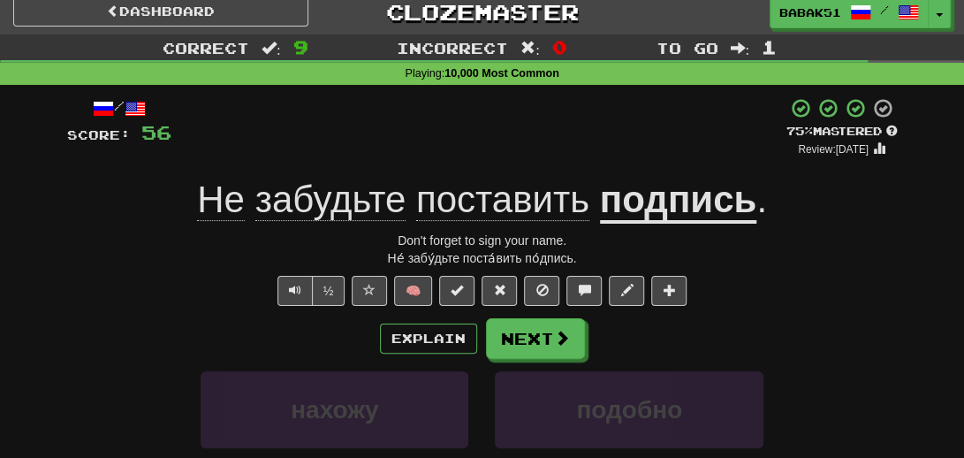
click at [710, 208] on u "подпись" at bounding box center [678, 200] width 157 height 45
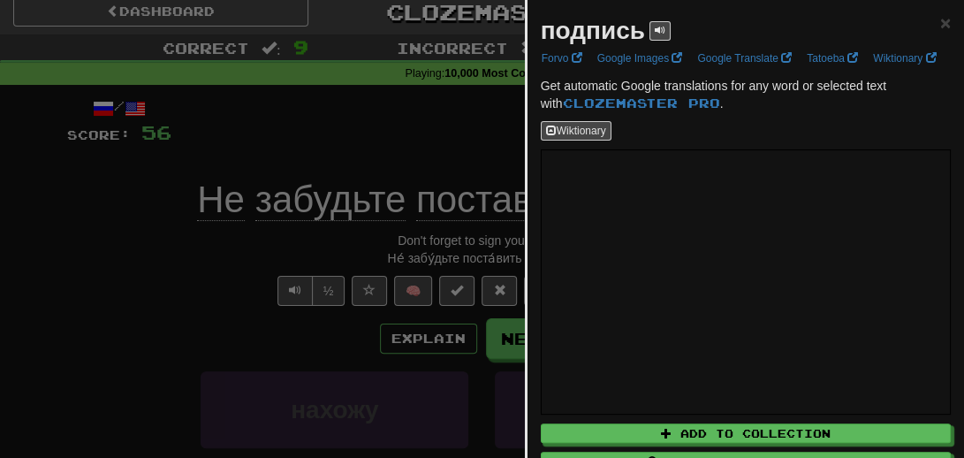
click at [264, 353] on div at bounding box center [482, 229] width 964 height 458
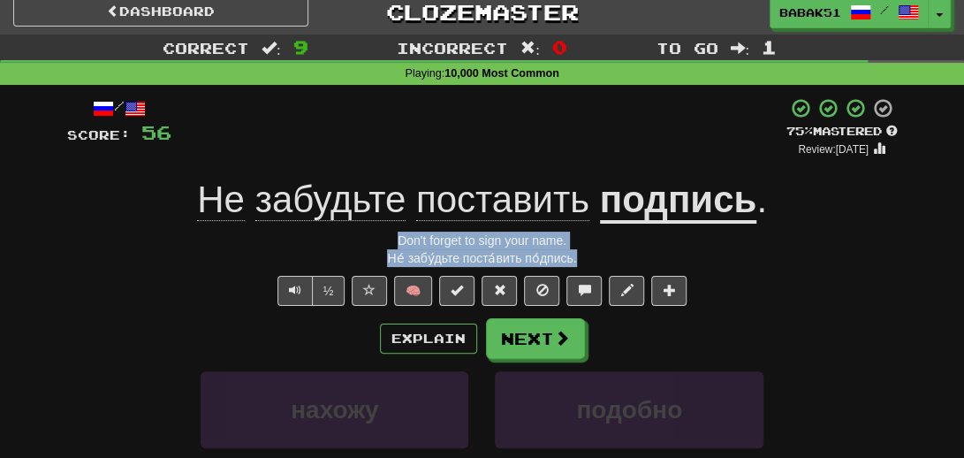
drag, startPoint x: 584, startPoint y: 254, endPoint x: 380, endPoint y: 234, distance: 205.1
click at [380, 234] on div "/ Score: 56 + 12 75 % Mastered Review: 2025-09-14 Не забудьте поставить подпись…" at bounding box center [482, 383] width 831 height 572
click at [309, 297] on button "Text-to-speech controls" at bounding box center [294, 291] width 35 height 30
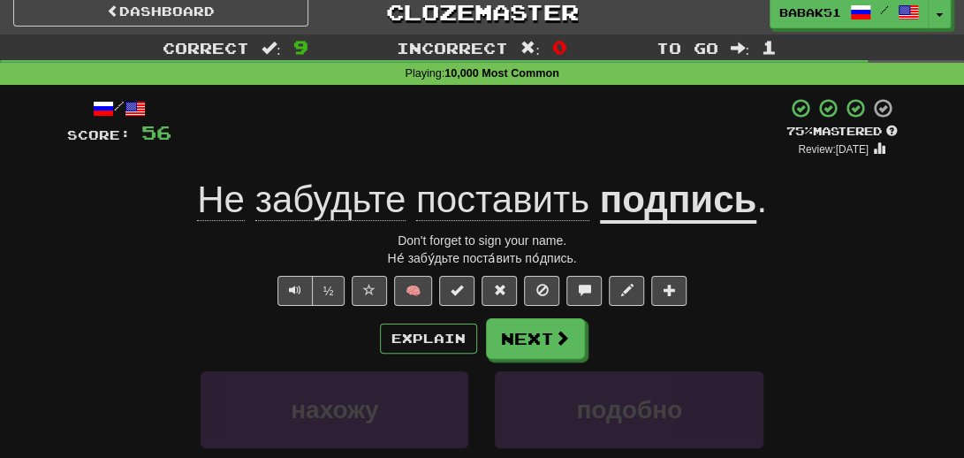
click at [725, 327] on div "Explain Next" at bounding box center [482, 338] width 831 height 41
click at [553, 347] on button "Next" at bounding box center [536, 339] width 99 height 41
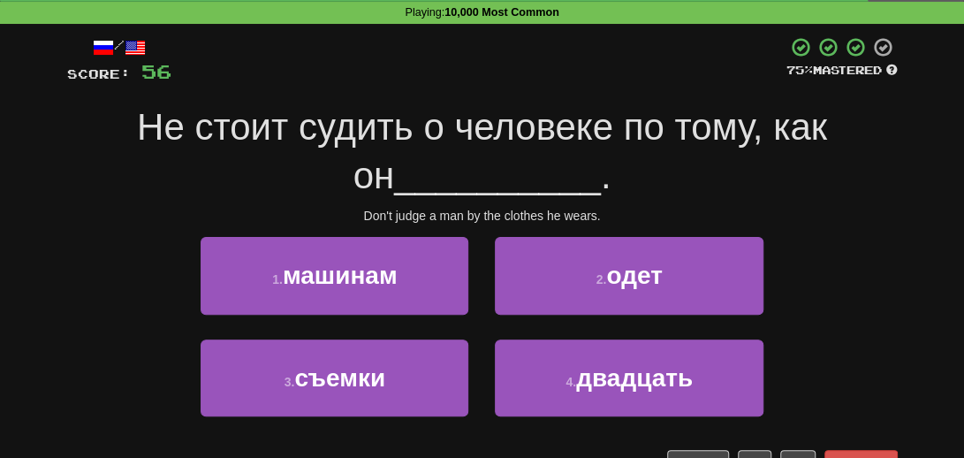
scroll to position [99, 0]
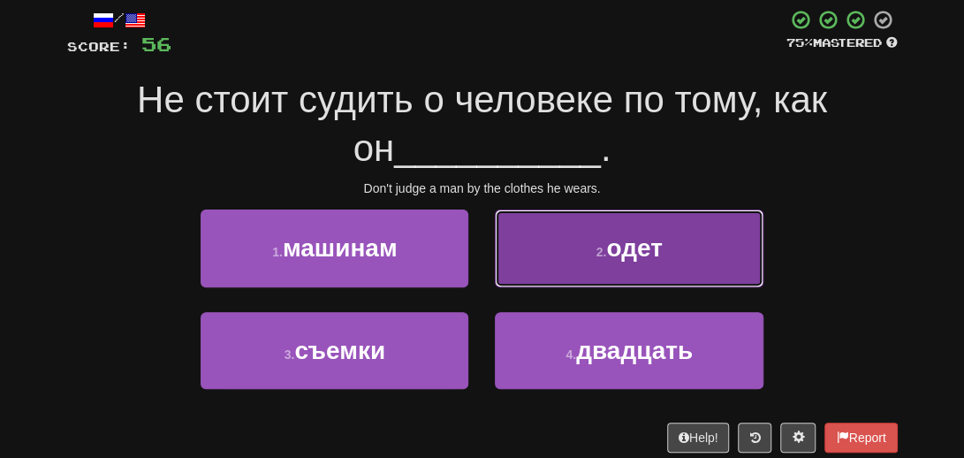
click at [664, 273] on button "2 . одет" at bounding box center [629, 247] width 268 height 77
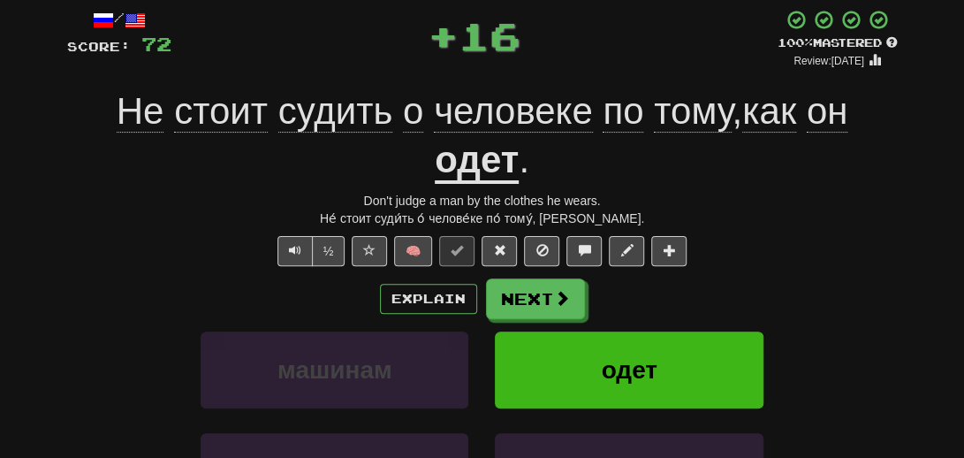
drag, startPoint x: 655, startPoint y: 220, endPoint x: 322, endPoint y: 195, distance: 334.0
click at [322, 195] on div "/ Score: 72 + 16 100 % Mastered Review: 2026-02-11 Не стоит судить о человеке п…" at bounding box center [482, 318] width 831 height 619
click at [292, 251] on span "Text-to-speech controls" at bounding box center [295, 250] width 12 height 12
click at [300, 256] on button "Text-to-speech controls" at bounding box center [294, 251] width 35 height 30
click at [248, 233] on div "/ Score: 72 + 16 100 % Mastered Review: 2026-02-11 Не стоит судить о человеке п…" at bounding box center [482, 318] width 831 height 619
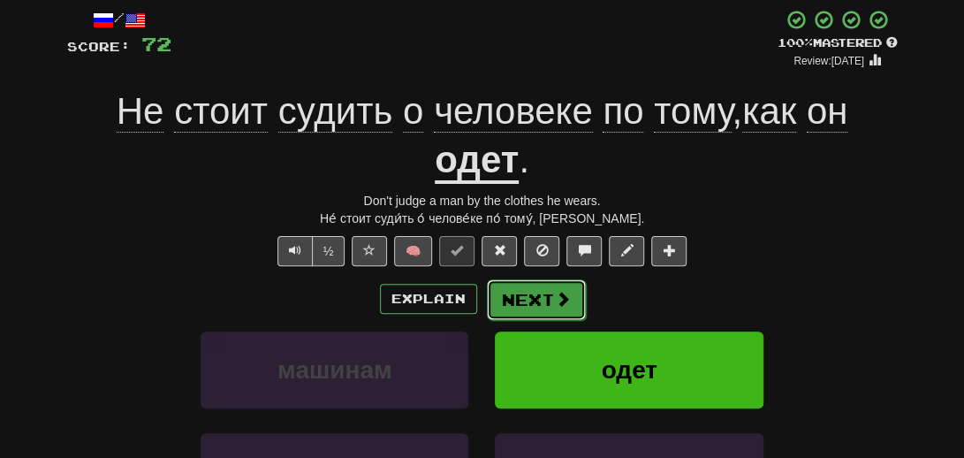
click at [504, 293] on button "Next" at bounding box center [536, 299] width 99 height 41
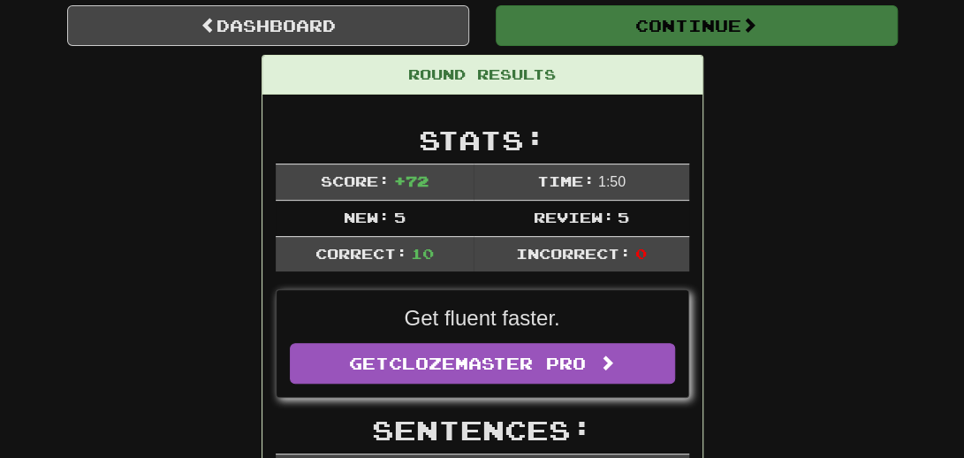
scroll to position [177, 0]
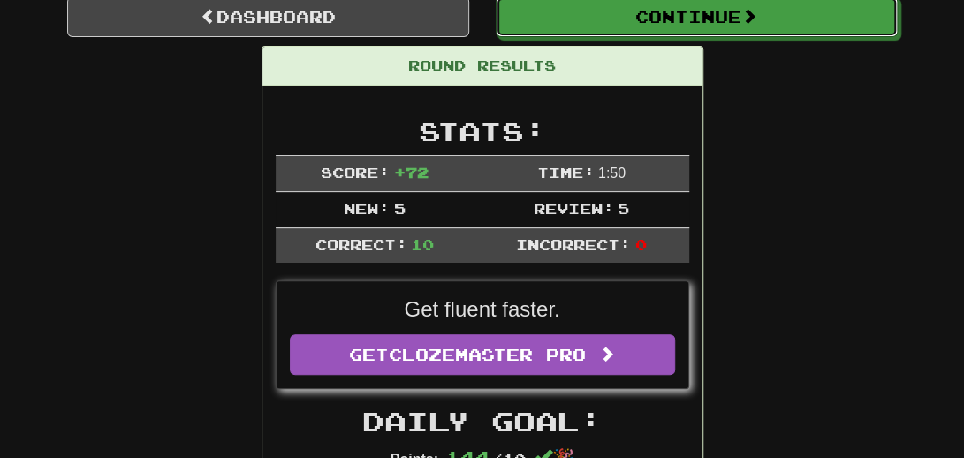
click at [671, 24] on button "Continue" at bounding box center [697, 16] width 402 height 41
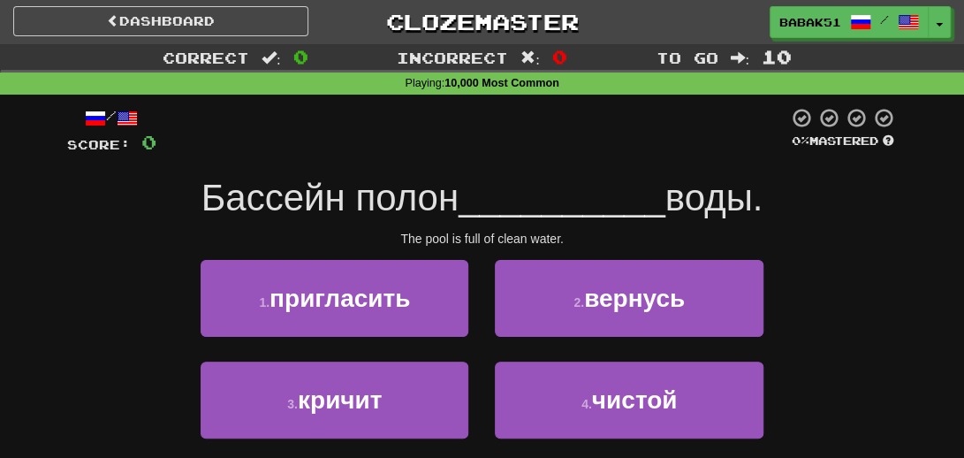
scroll to position [0, 0]
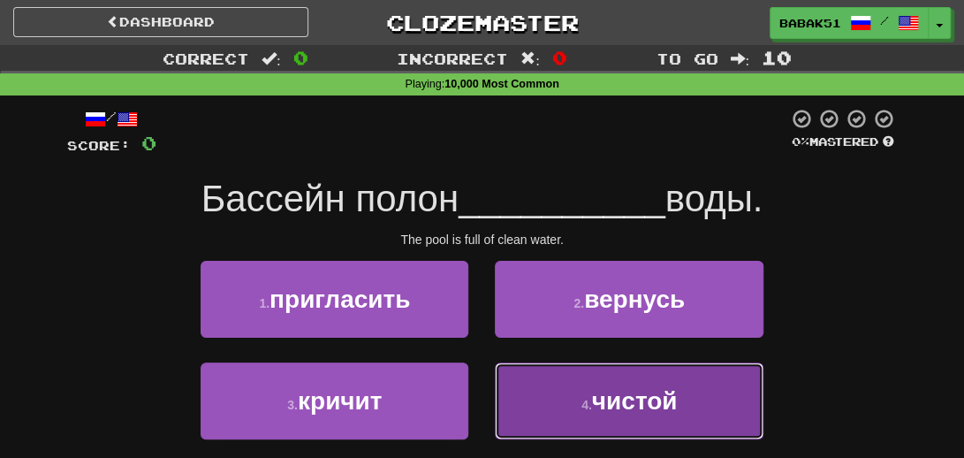
click at [684, 406] on button "4 . чистой" at bounding box center [629, 400] width 268 height 77
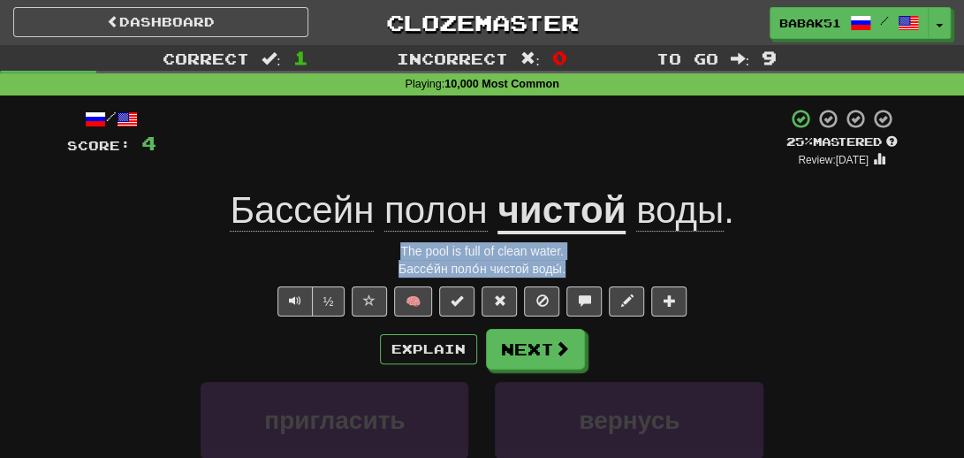
drag, startPoint x: 588, startPoint y: 271, endPoint x: 389, endPoint y: 244, distance: 200.7
click at [389, 244] on div "/ Score: 4 + 4 25 % Mastered Review: 2025-08-16 Бассейн полон чистой воды . The…" at bounding box center [482, 394] width 831 height 572
click at [152, 269] on div "Бассе́йн поло́н чистой воды́." at bounding box center [482, 269] width 831 height 18
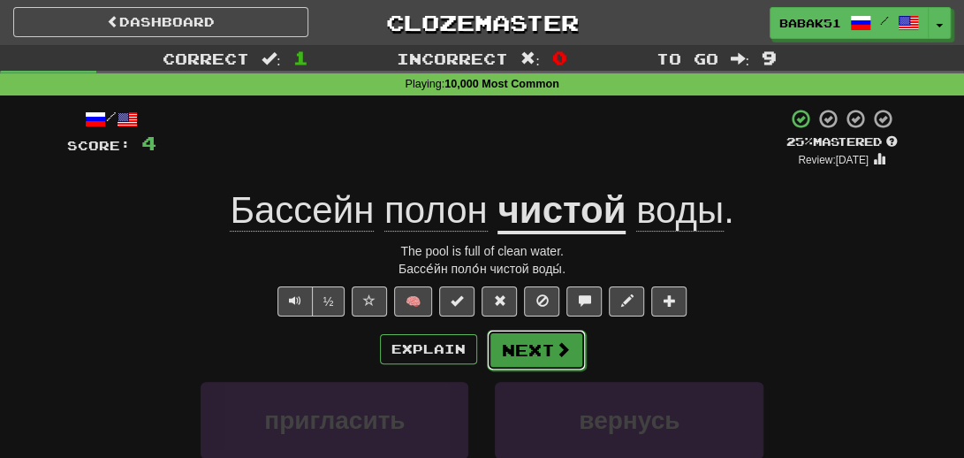
click at [511, 338] on button "Next" at bounding box center [536, 350] width 99 height 41
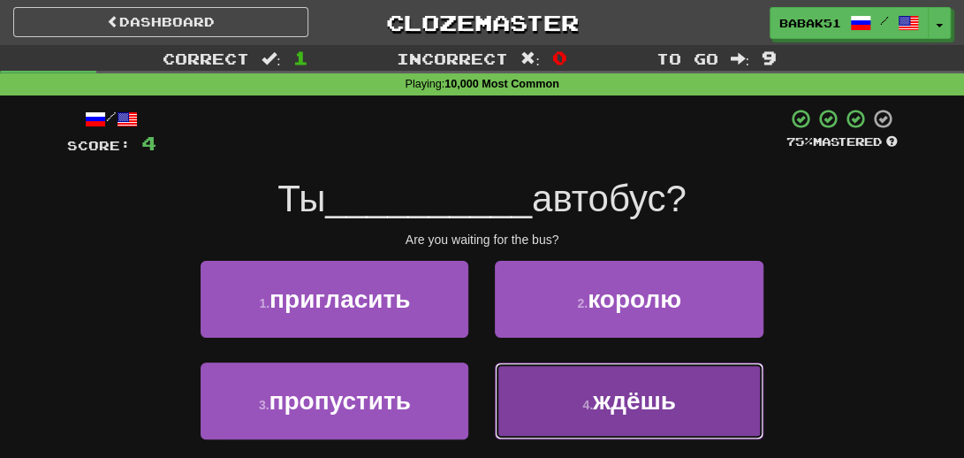
click at [617, 432] on button "4 . ждёшь" at bounding box center [629, 400] width 268 height 77
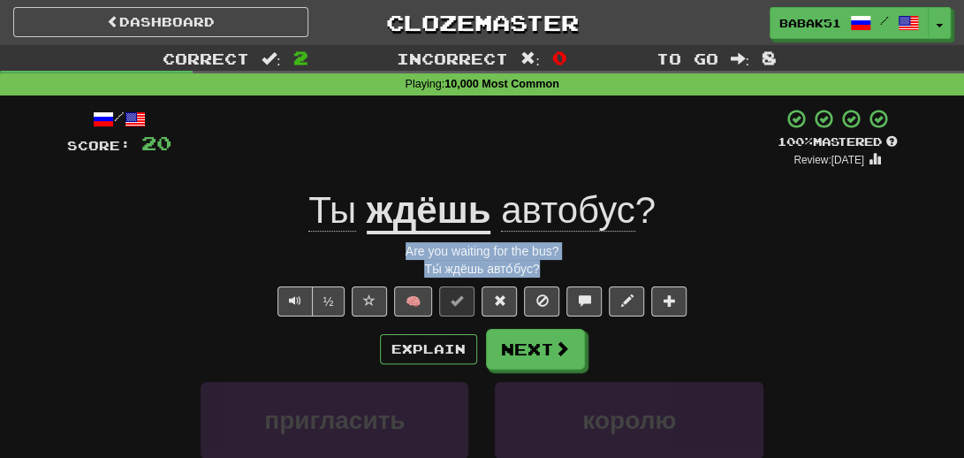
drag, startPoint x: 548, startPoint y: 277, endPoint x: 398, endPoint y: 254, distance: 151.8
click at [398, 254] on div "/ Score: 20 + 16 100 % Mastered Review: 2026-02-11 Ты ждёшь автобус ? Are you w…" at bounding box center [482, 394] width 831 height 572
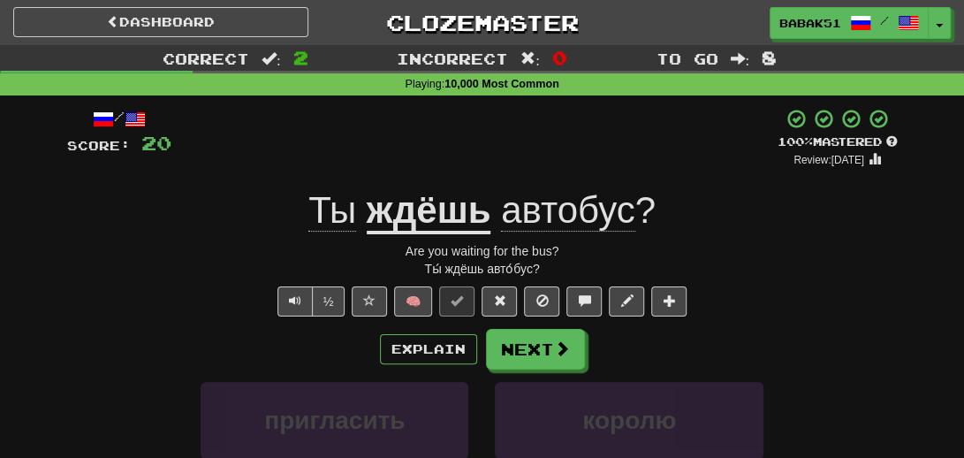
click at [166, 287] on div "½ 🧠" at bounding box center [482, 301] width 831 height 30
click at [528, 358] on button "Next" at bounding box center [536, 350] width 99 height 41
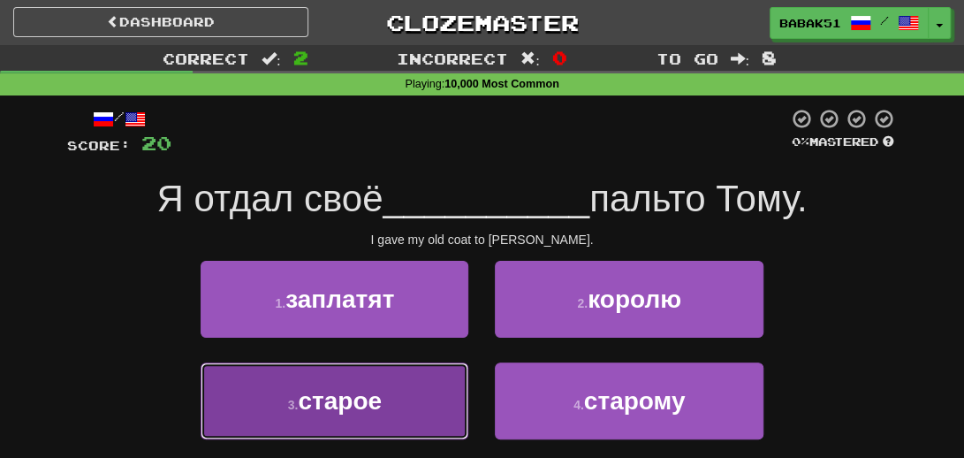
click at [342, 413] on span "старое" at bounding box center [340, 400] width 84 height 27
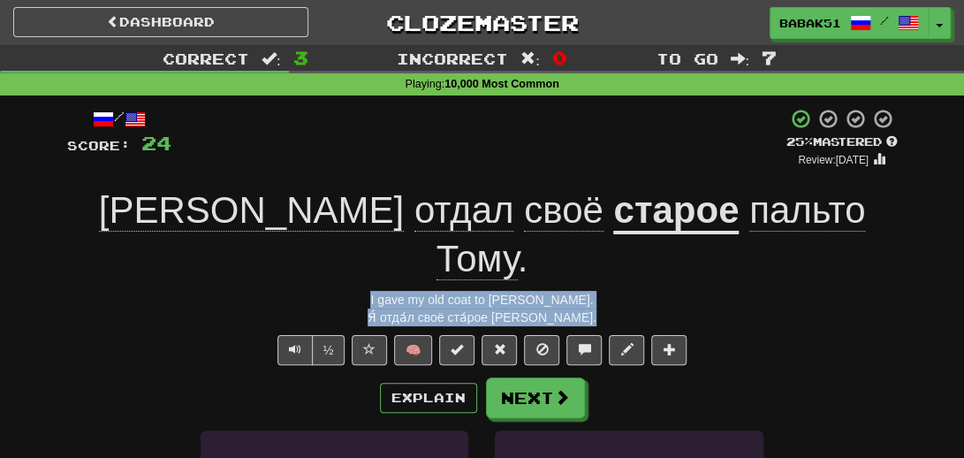
drag, startPoint x: 592, startPoint y: 271, endPoint x: 385, endPoint y: 255, distance: 207.4
click at [385, 255] on div "/ Score: 24 + 4 25 % Mastered Review: 2025-08-16 Я отдал своё старое пальто Том…" at bounding box center [482, 417] width 831 height 619
click at [124, 308] on div "Я́ отда́л своё ста́рое пальто́ Тому́." at bounding box center [482, 317] width 831 height 18
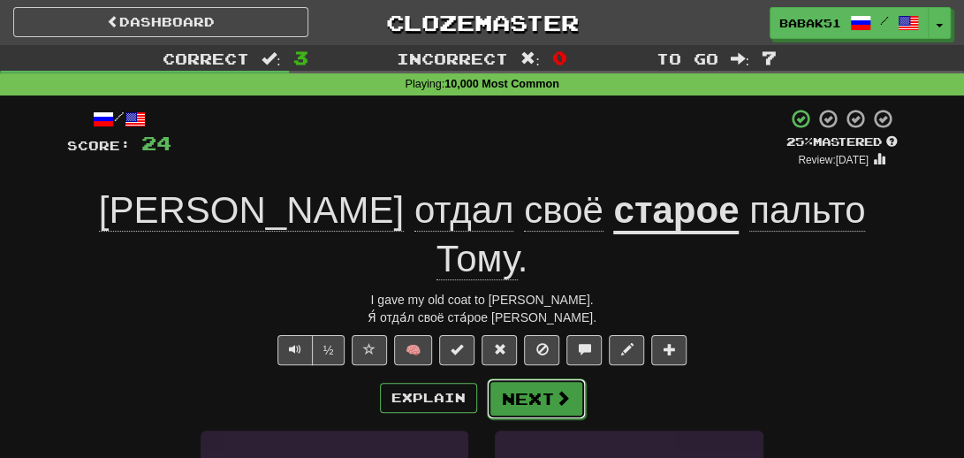
click at [514, 378] on button "Next" at bounding box center [536, 398] width 99 height 41
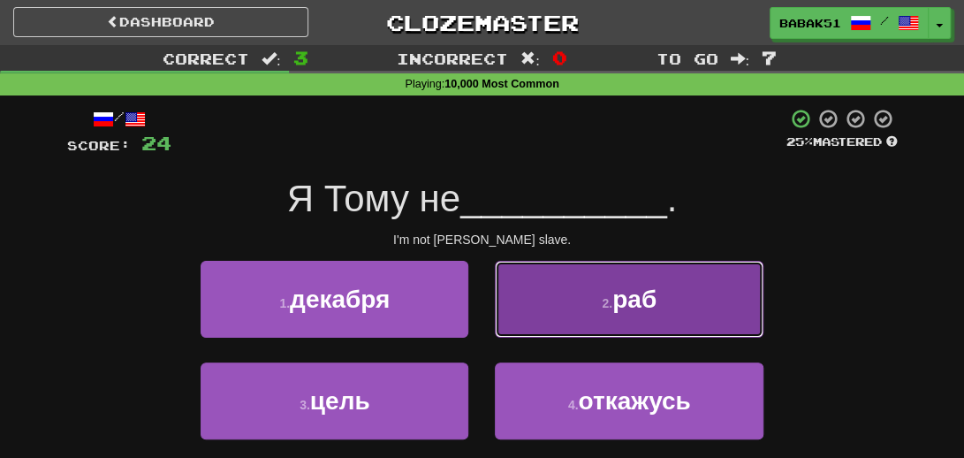
click at [679, 317] on button "2 . раб" at bounding box center [629, 299] width 268 height 77
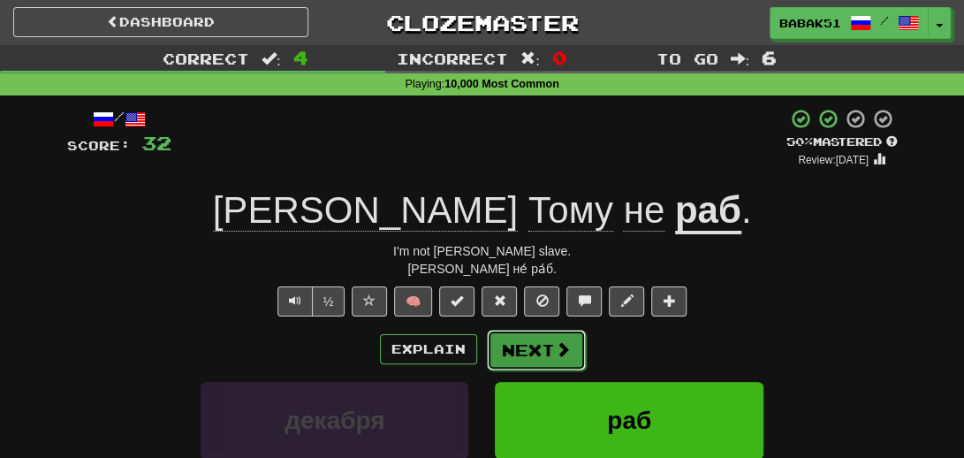
click at [521, 347] on button "Next" at bounding box center [536, 350] width 99 height 41
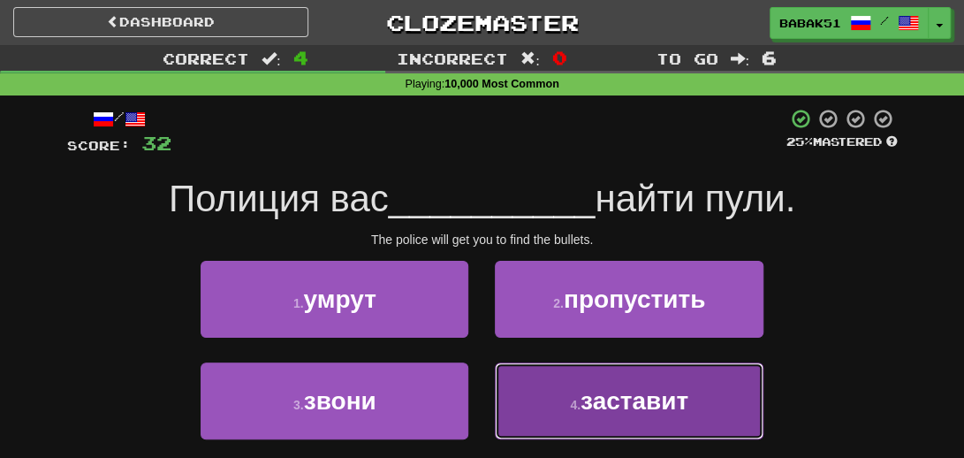
click at [643, 414] on button "4 . заставит" at bounding box center [629, 400] width 268 height 77
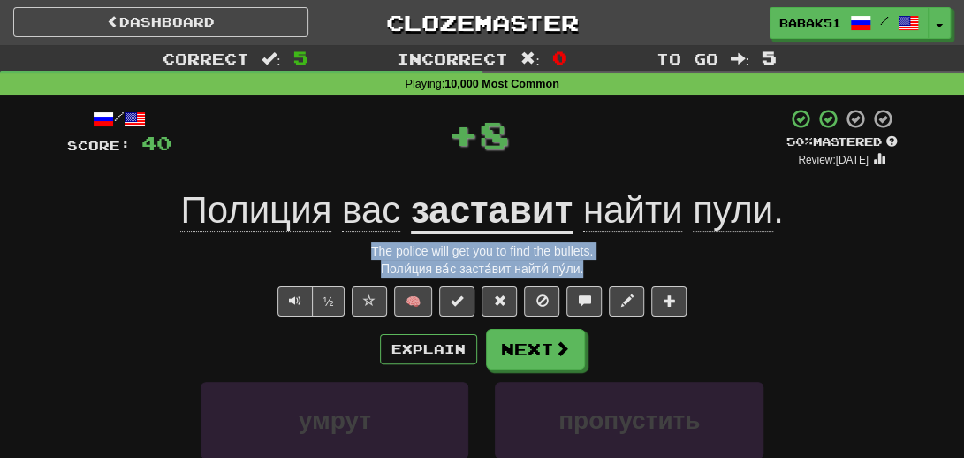
drag, startPoint x: 596, startPoint y: 272, endPoint x: 349, endPoint y: 249, distance: 247.6
click at [349, 249] on div "/ Score: 40 + 8 50 % Mastered Review: 2025-08-25 Полиция вас заставит найти пул…" at bounding box center [482, 394] width 831 height 572
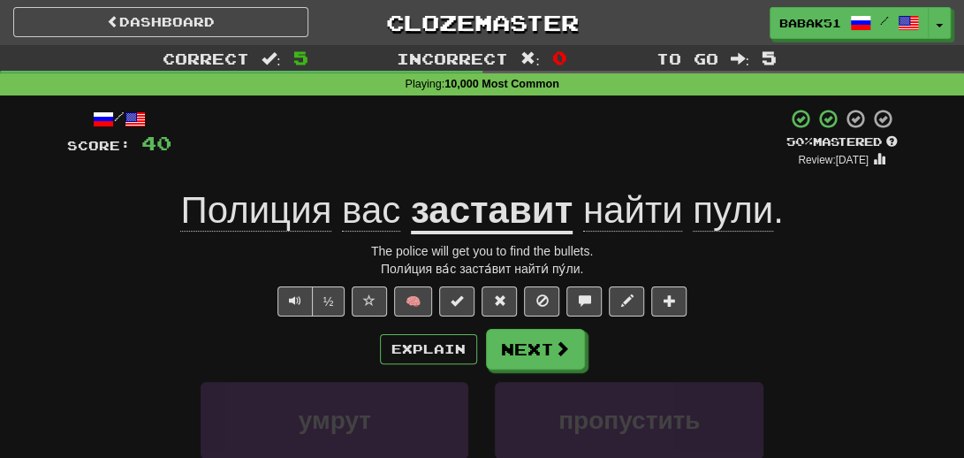
click at [177, 338] on div "Explain Next" at bounding box center [482, 349] width 831 height 41
click at [539, 337] on button "Next" at bounding box center [536, 350] width 99 height 41
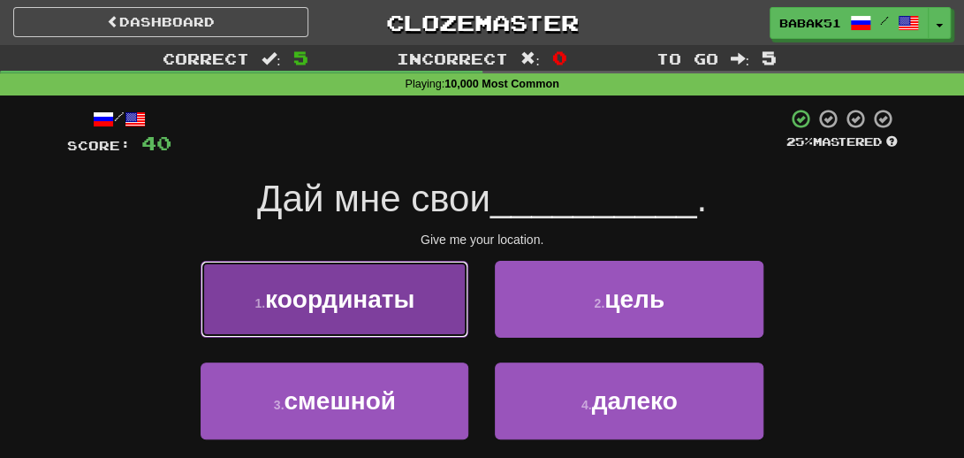
click at [371, 310] on span "координаты" at bounding box center [339, 298] width 149 height 27
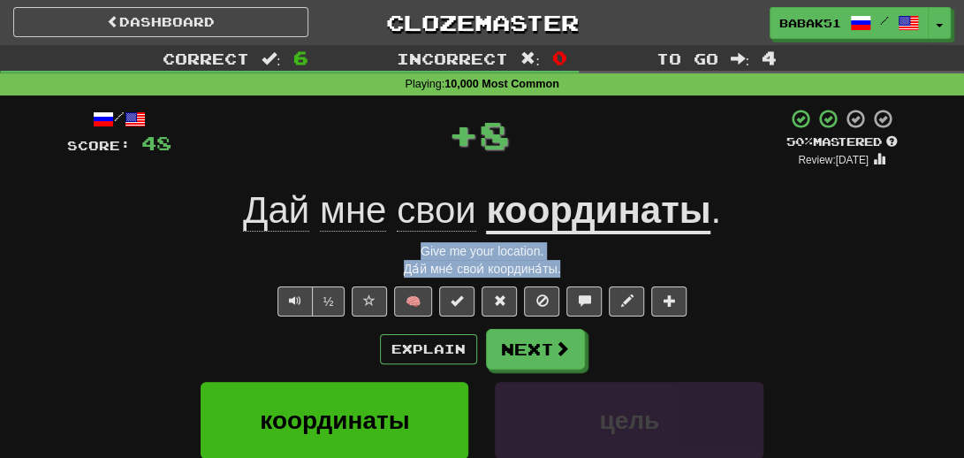
drag, startPoint x: 570, startPoint y: 271, endPoint x: 399, endPoint y: 257, distance: 172.0
click at [399, 257] on div "/ Score: 48 + 8 50 % Mastered Review: 2025-08-25 Дай мне свои координаты . Give…" at bounding box center [482, 394] width 831 height 572
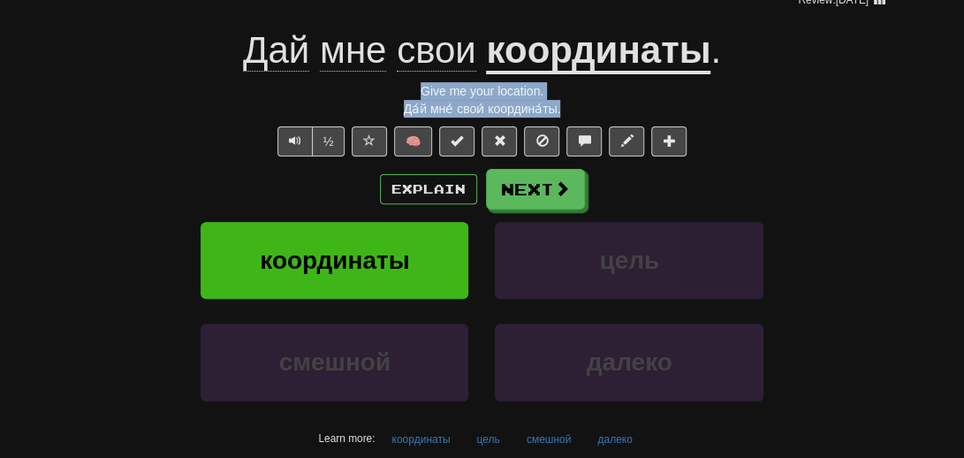
scroll to position [177, 0]
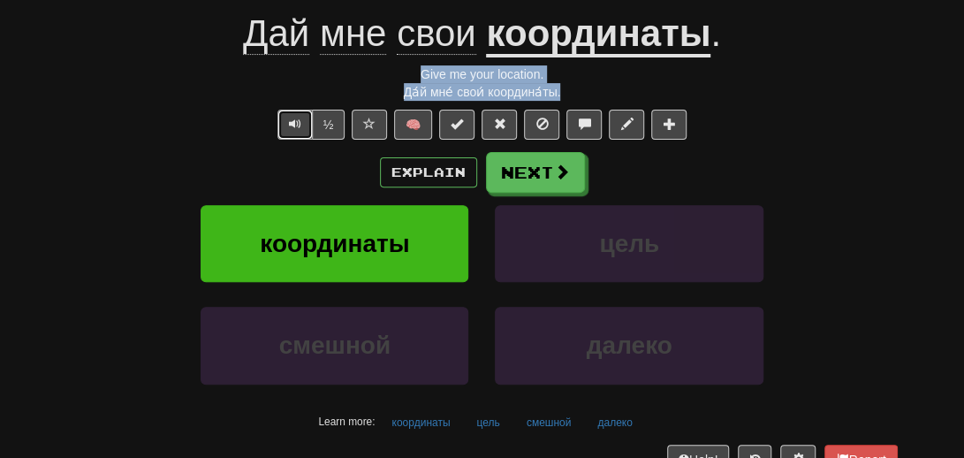
click at [285, 121] on button "Text-to-speech controls" at bounding box center [294, 125] width 35 height 30
click at [298, 125] on span "Text-to-speech controls" at bounding box center [295, 124] width 12 height 12
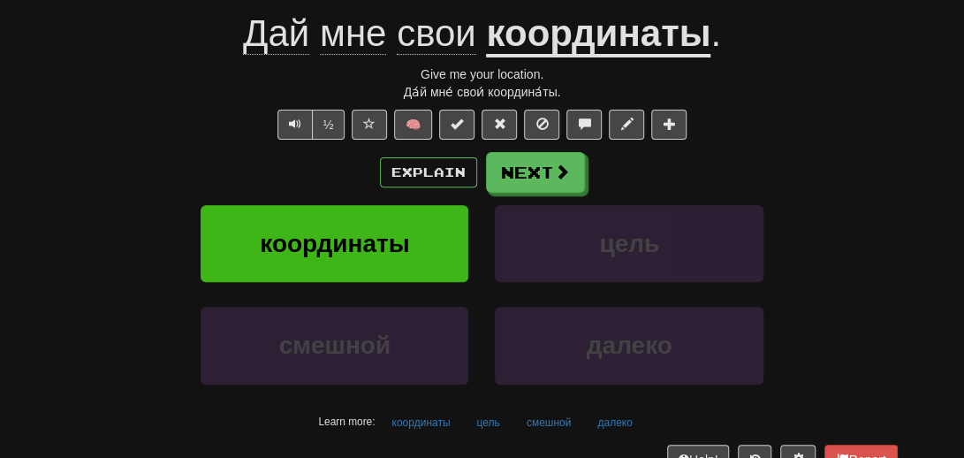
click at [794, 180] on div "Explain Next" at bounding box center [482, 172] width 831 height 41
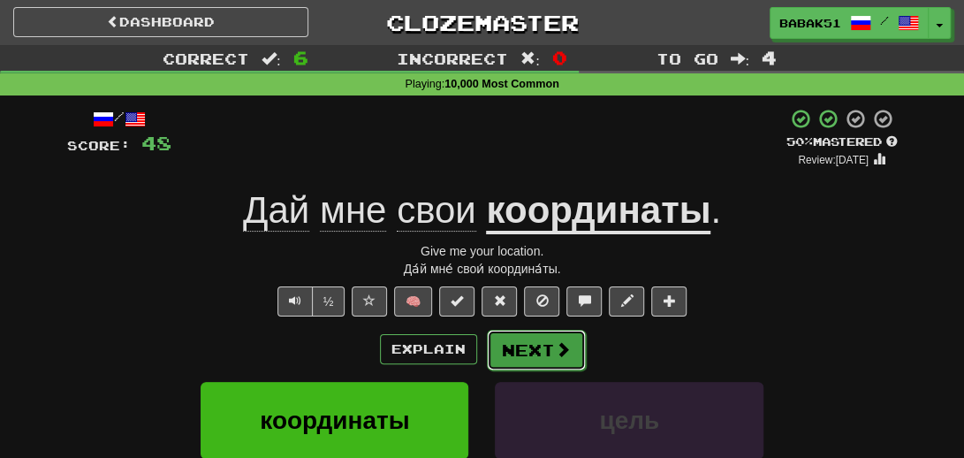
click at [562, 342] on span at bounding box center [563, 349] width 16 height 16
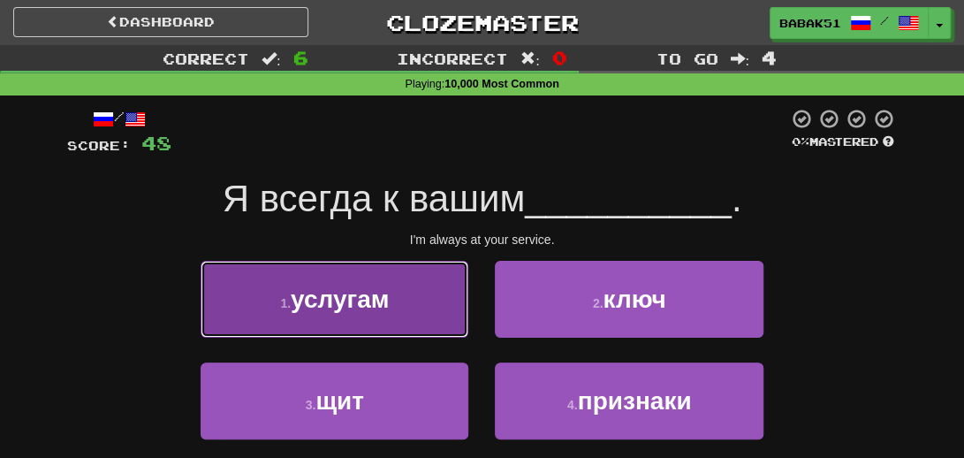
click at [420, 306] on button "1 . услугам" at bounding box center [335, 299] width 268 height 77
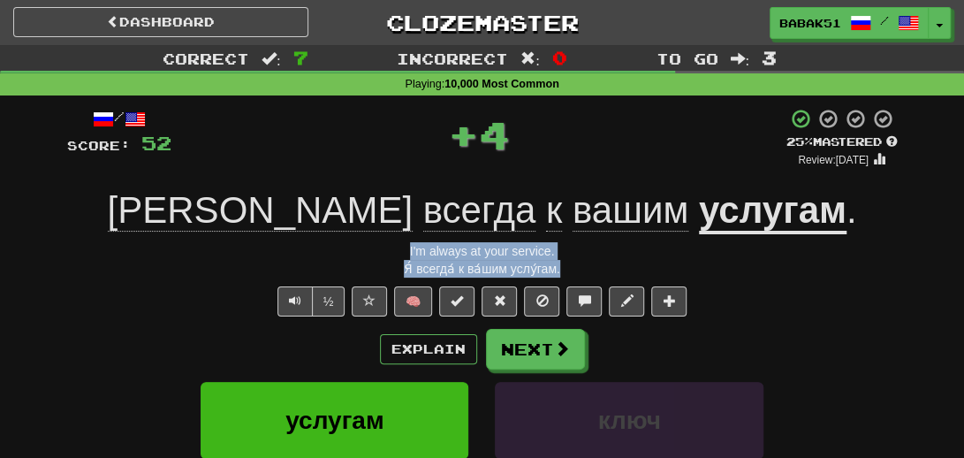
drag, startPoint x: 573, startPoint y: 262, endPoint x: 385, endPoint y: 255, distance: 187.5
click at [385, 255] on div "/ Score: 52 + 4 25 % Mastered Review: 2025-08-16 Я всегда к вашим услугам . I'm…" at bounding box center [482, 394] width 831 height 572
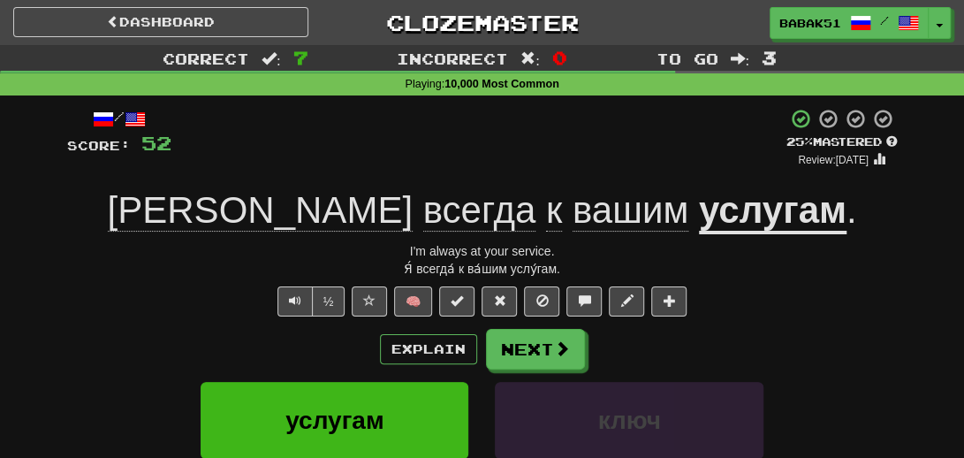
click at [208, 278] on div "/ Score: 52 + 4 25 % Mastered Review: 2025-08-16 Я всегда к вашим услугам . I'm…" at bounding box center [482, 394] width 831 height 572
click at [523, 345] on button "Next" at bounding box center [536, 350] width 99 height 41
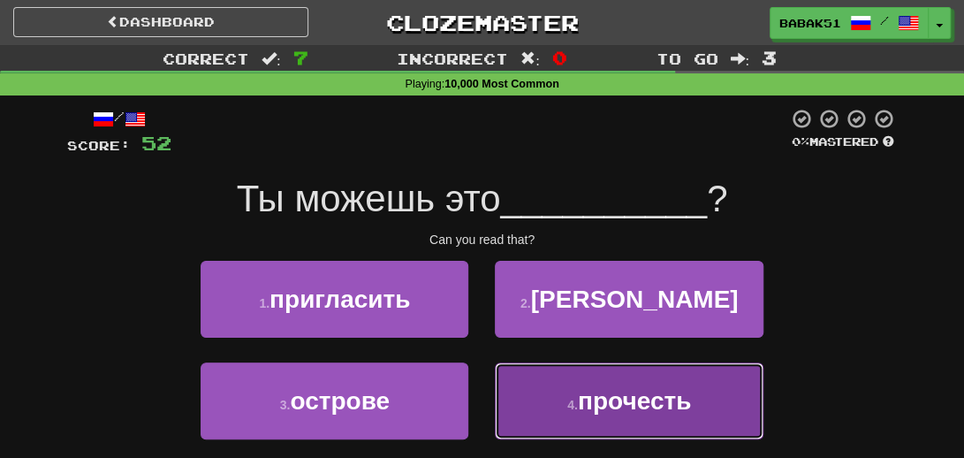
click at [642, 400] on span "прочесть" at bounding box center [634, 400] width 113 height 27
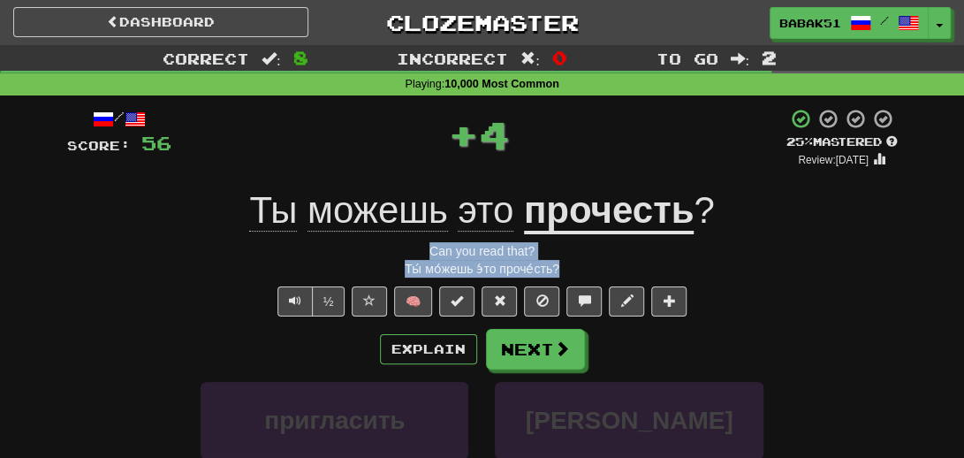
drag, startPoint x: 574, startPoint y: 267, endPoint x: 382, endPoint y: 250, distance: 193.4
click at [382, 250] on div "/ Score: 56 + 4 25 % Mastered Review: 2025-08-16 Ты можешь это прочесть ? Can y…" at bounding box center [482, 394] width 831 height 572
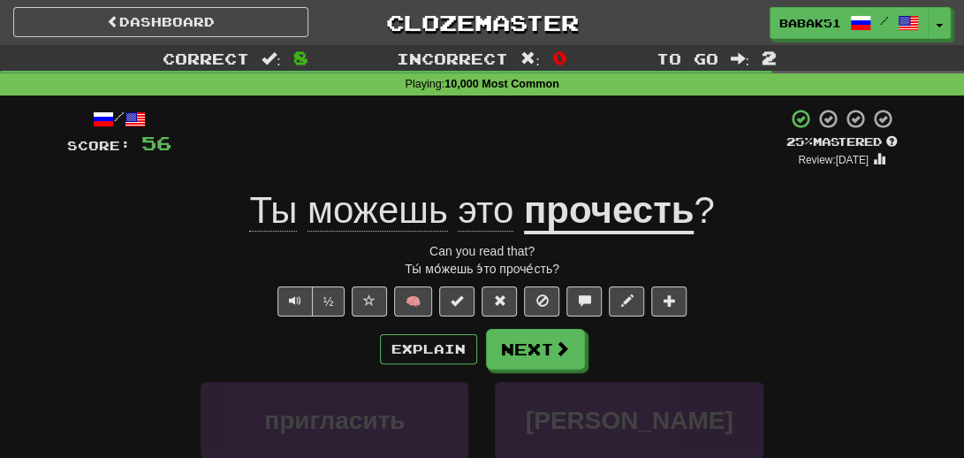
click at [159, 313] on div "½ 🧠" at bounding box center [482, 301] width 831 height 30
click at [550, 354] on button "Next" at bounding box center [536, 350] width 99 height 41
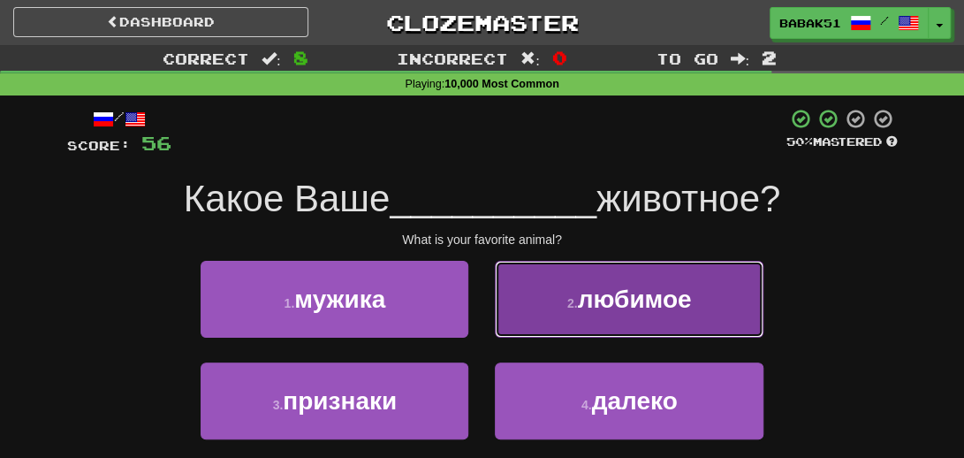
click at [634, 284] on button "2 . любимое" at bounding box center [629, 299] width 268 height 77
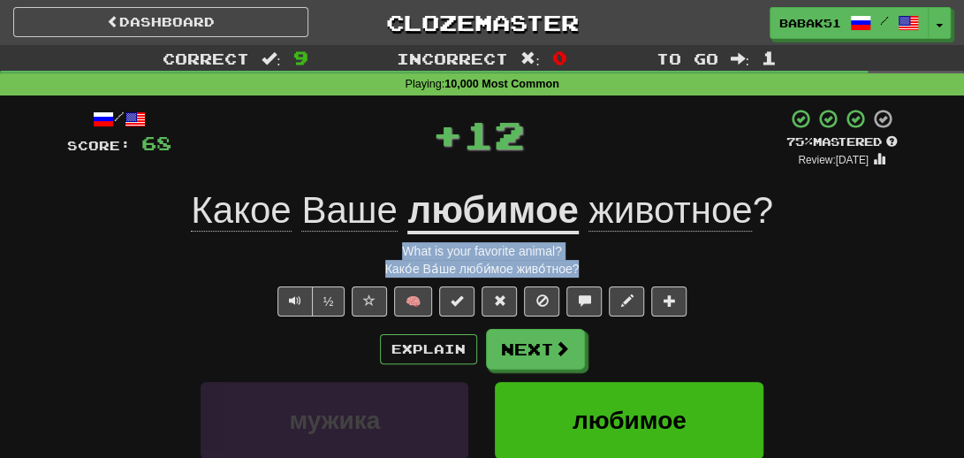
drag, startPoint x: 596, startPoint y: 261, endPoint x: 355, endPoint y: 255, distance: 240.4
click at [355, 255] on div "/ Score: 68 + 12 75 % Mastered Review: 2025-09-14 Какое Ваше любимое животное ?…" at bounding box center [482, 394] width 831 height 572
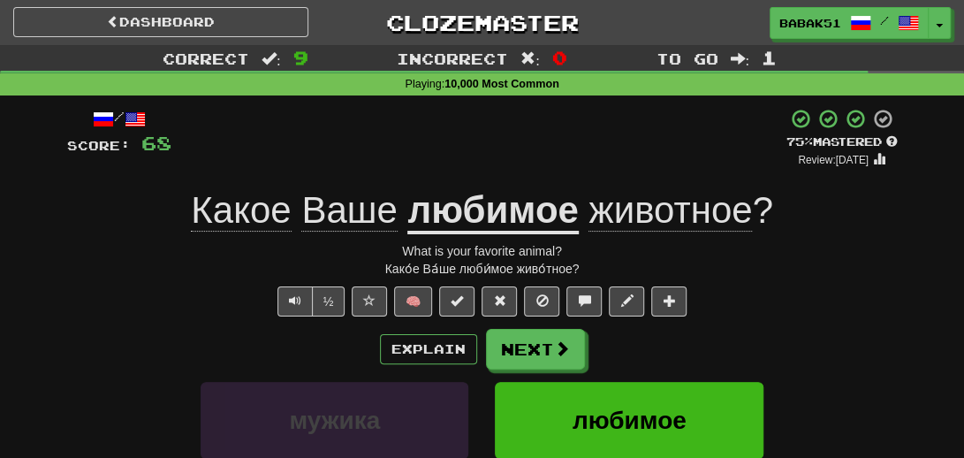
click at [156, 321] on div "/ Score: 68 + 12 75 % Mastered Review: 2025-09-14 Какое Ваше любимое животное ?…" at bounding box center [482, 394] width 831 height 572
click at [537, 350] on button "Next" at bounding box center [536, 350] width 99 height 41
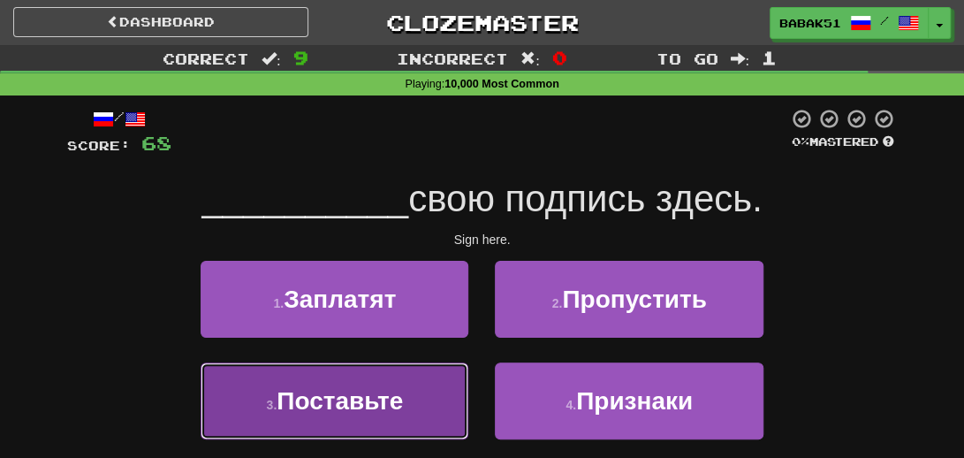
click at [291, 399] on span "Поставьте" at bounding box center [340, 400] width 126 height 27
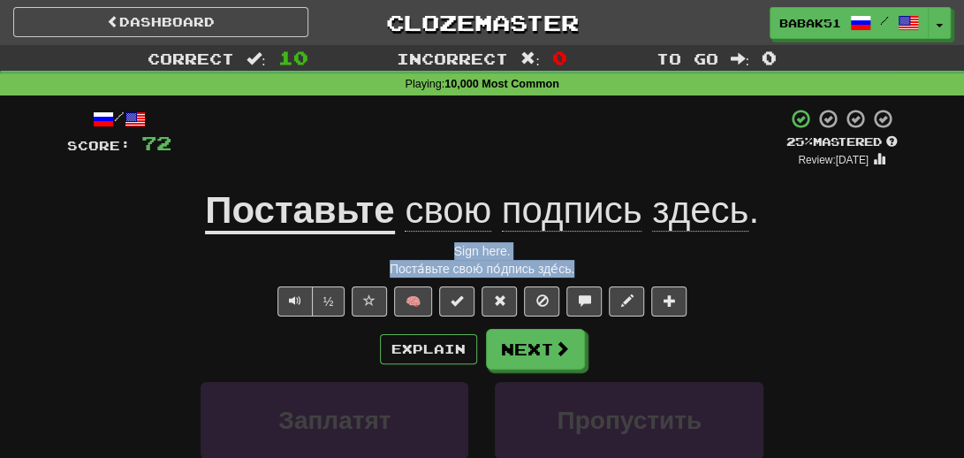
drag, startPoint x: 596, startPoint y: 263, endPoint x: 376, endPoint y: 256, distance: 221.0
click at [376, 256] on div "/ Score: 72 + 4 25 % Mastered Review: 2025-08-16 Поставьте свою подпись здесь .…" at bounding box center [482, 394] width 831 height 572
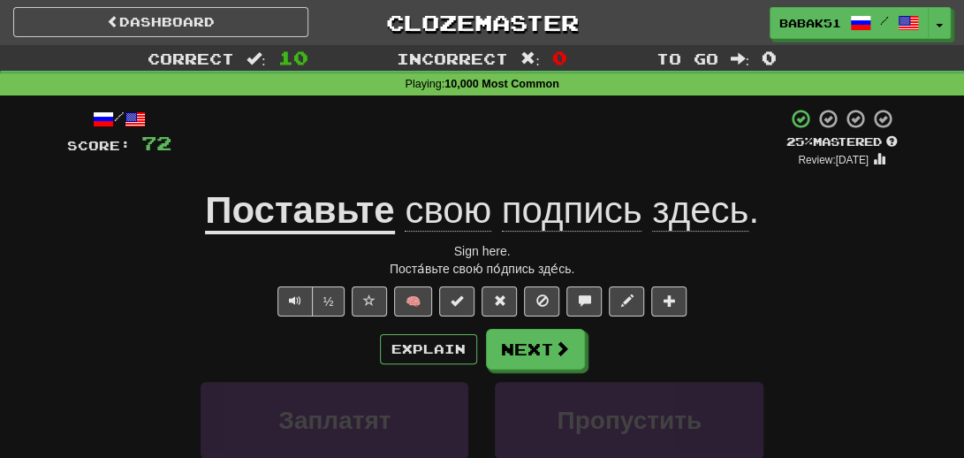
click at [133, 321] on div "/ Score: 72 + 4 25 % Mastered Review: 2025-08-16 Поставьте свою подпись здесь .…" at bounding box center [482, 394] width 831 height 572
click at [546, 344] on button "Next" at bounding box center [536, 350] width 99 height 41
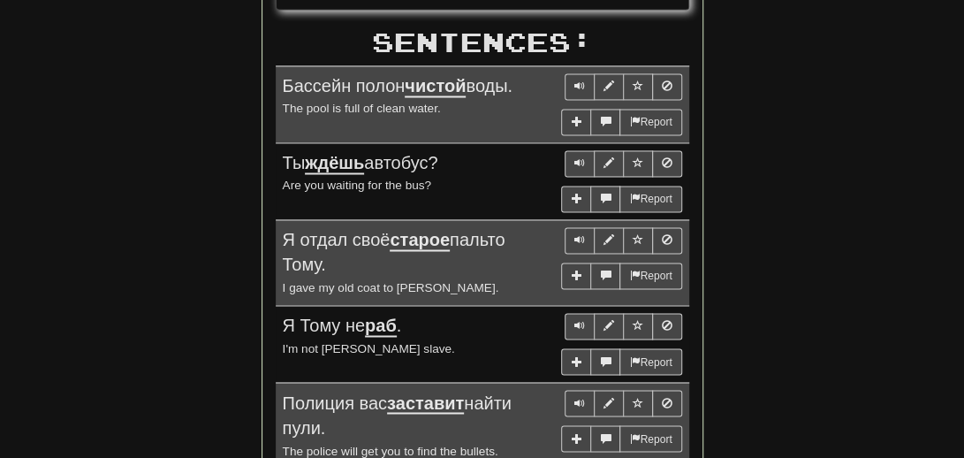
scroll to position [1149, 0]
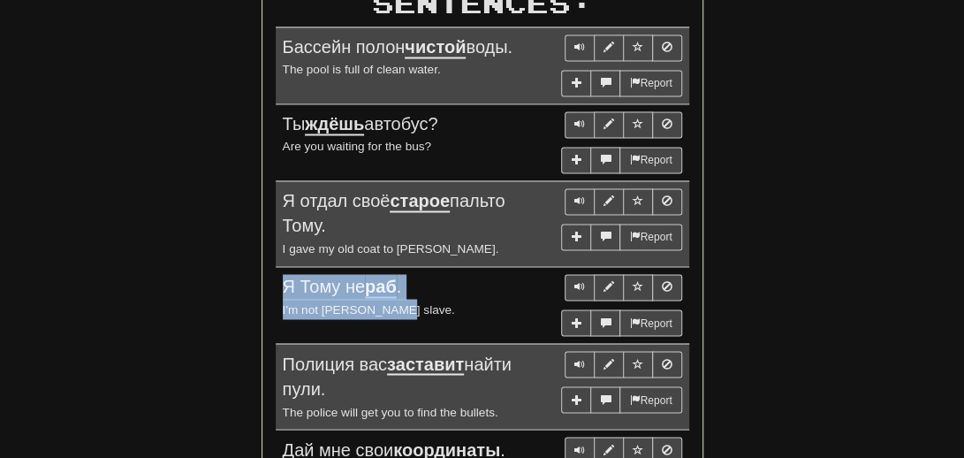
drag, startPoint x: 398, startPoint y: 301, endPoint x: 277, endPoint y: 276, distance: 123.7
click at [277, 276] on td "Report Я Тому не раб . I'm not Tom's slave." at bounding box center [483, 304] width 414 height 77
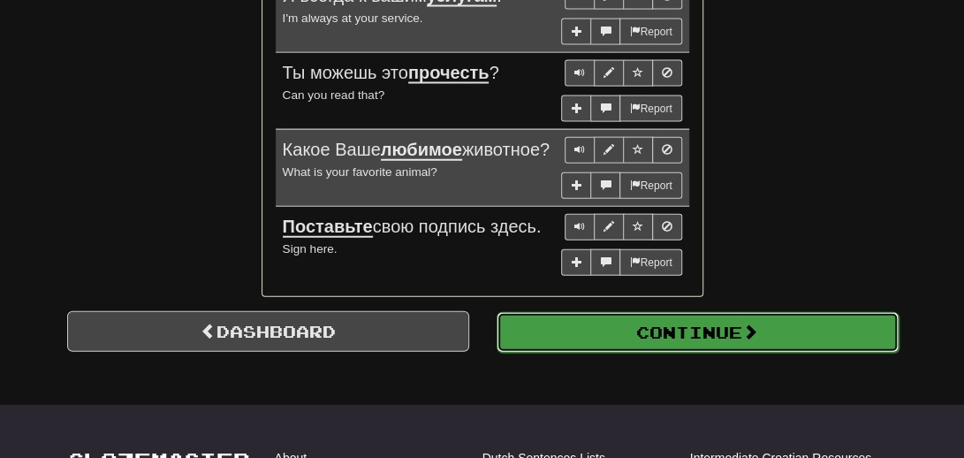
click at [748, 338] on button "Continue" at bounding box center [698, 332] width 402 height 41
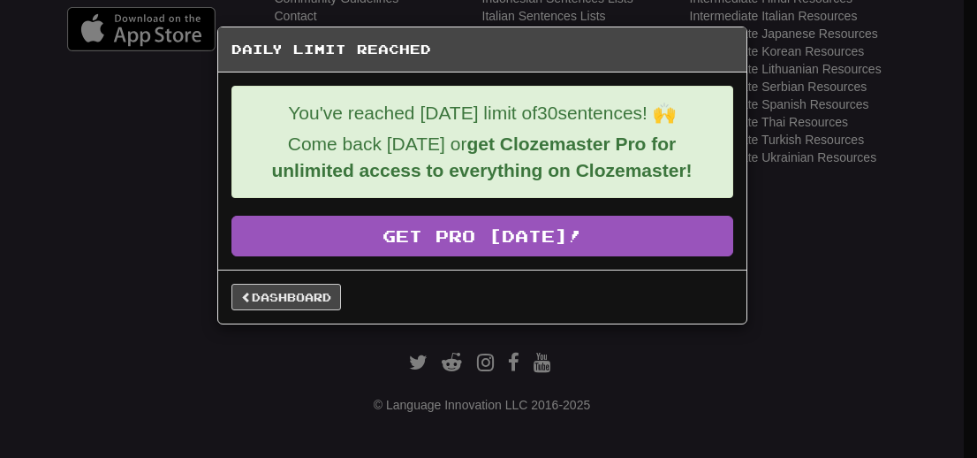
scroll to position [695, 0]
